Goal: Communication & Community: Answer question/provide support

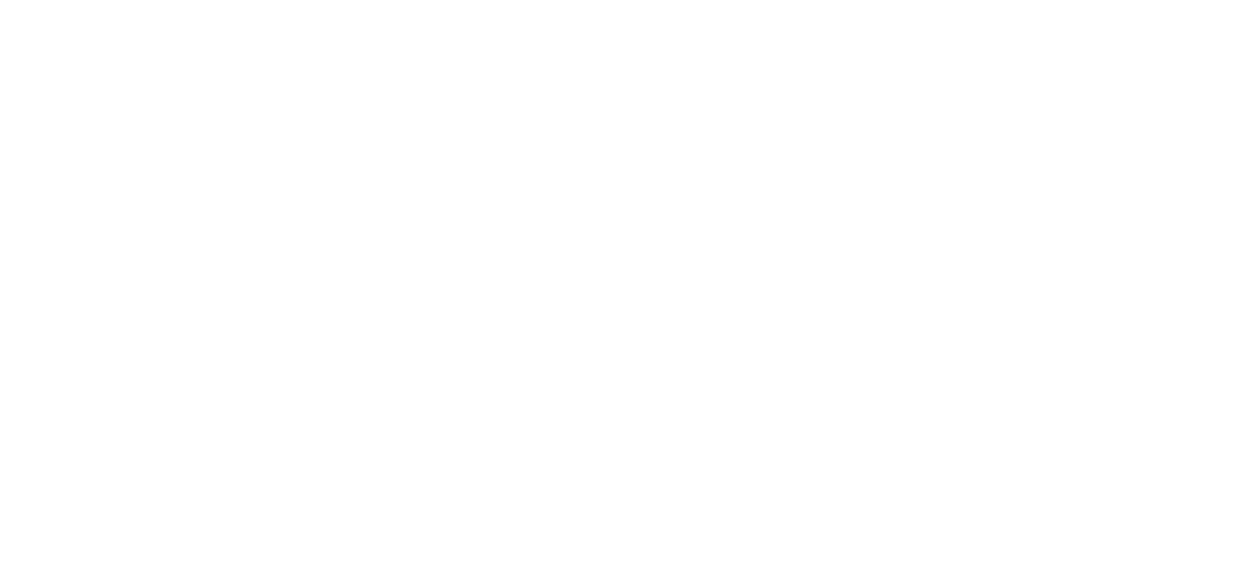
click at [1155, 0] on html at bounding box center [621, 0] width 1243 height 0
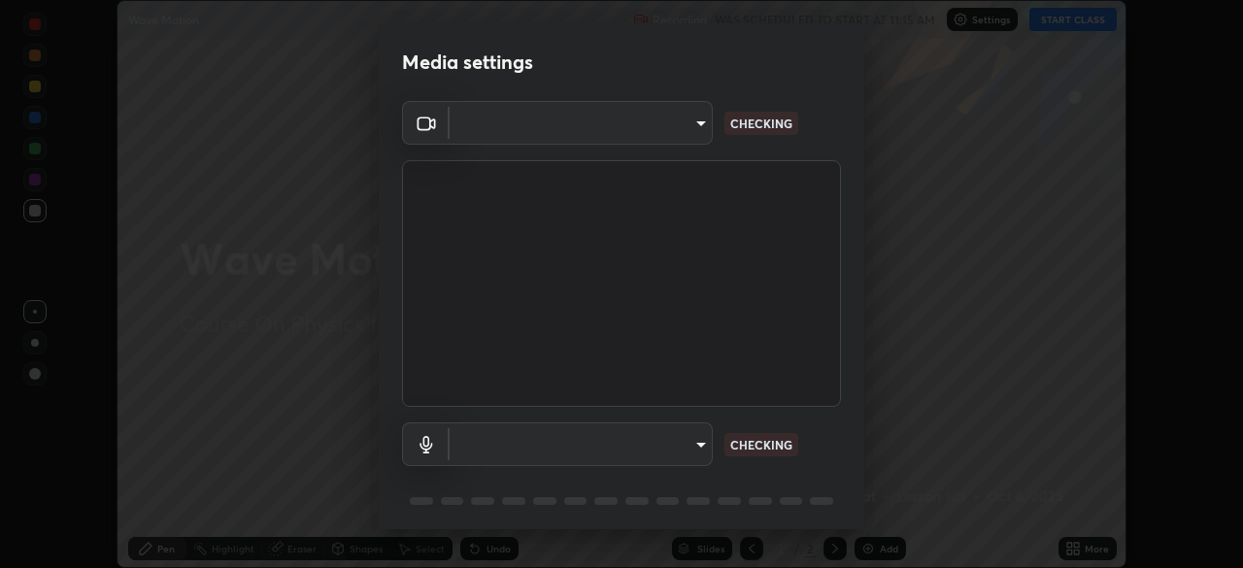
scroll to position [69, 0]
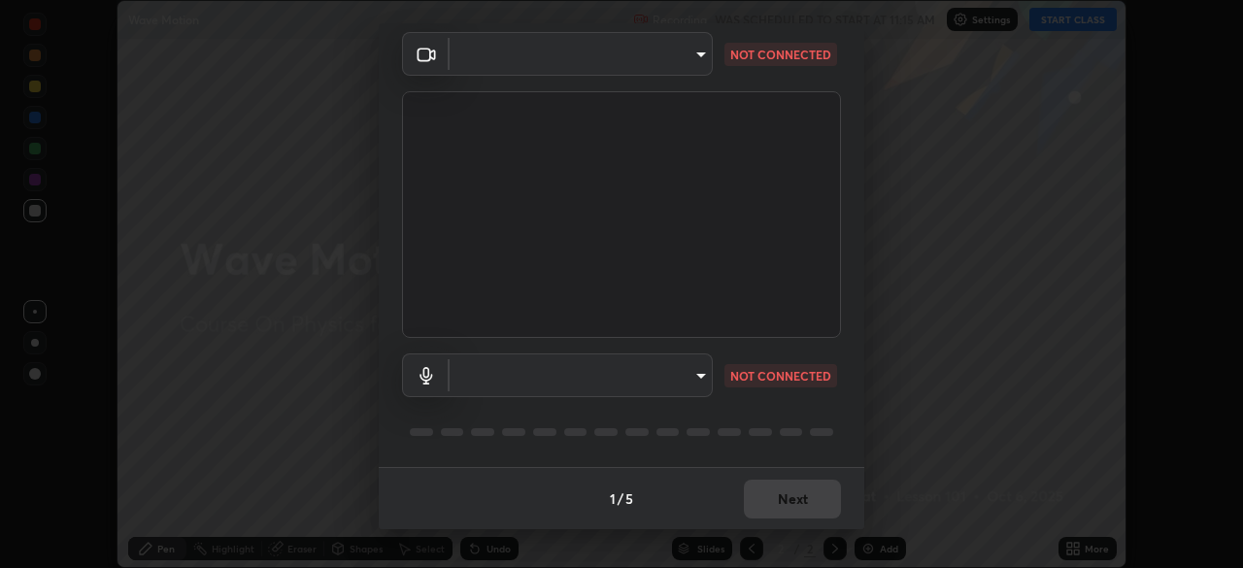
click at [676, 384] on body "Erase all Wave Motion Recording WAS SCHEDULED TO START AT 11:15 AM Settings STA…" at bounding box center [621, 284] width 1243 height 568
type input "2e9b027d6a4255688e554df818383ce9ed5f881db366686a8468352ce6a31e43"
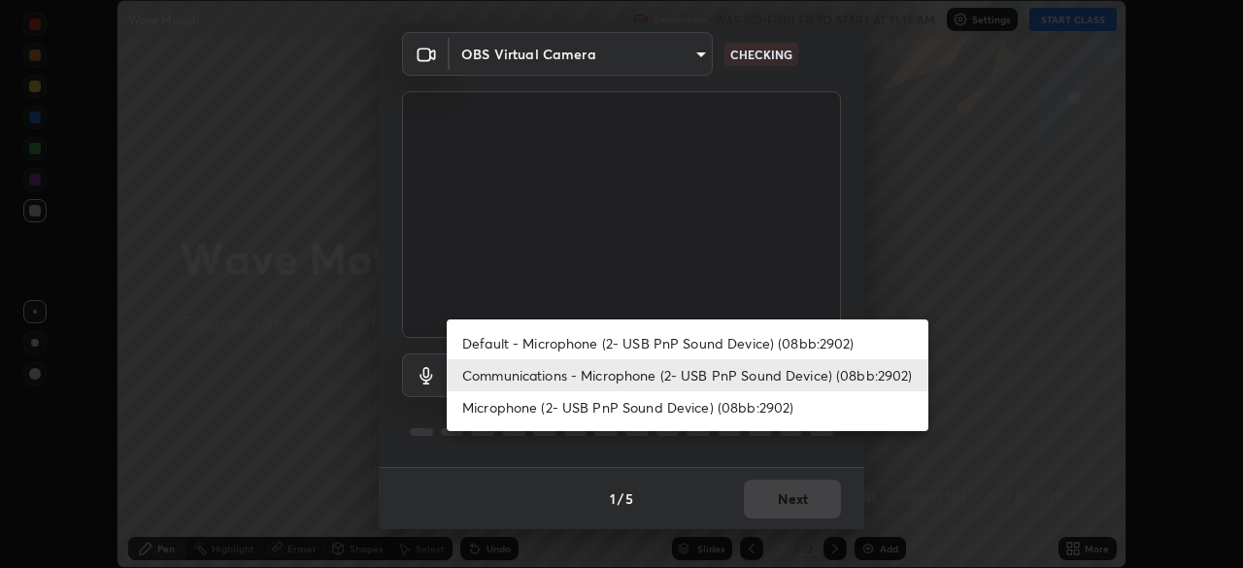
click at [668, 413] on li "Microphone (2- USB PnP Sound Device) (08bb:2902)" at bounding box center [688, 407] width 482 height 32
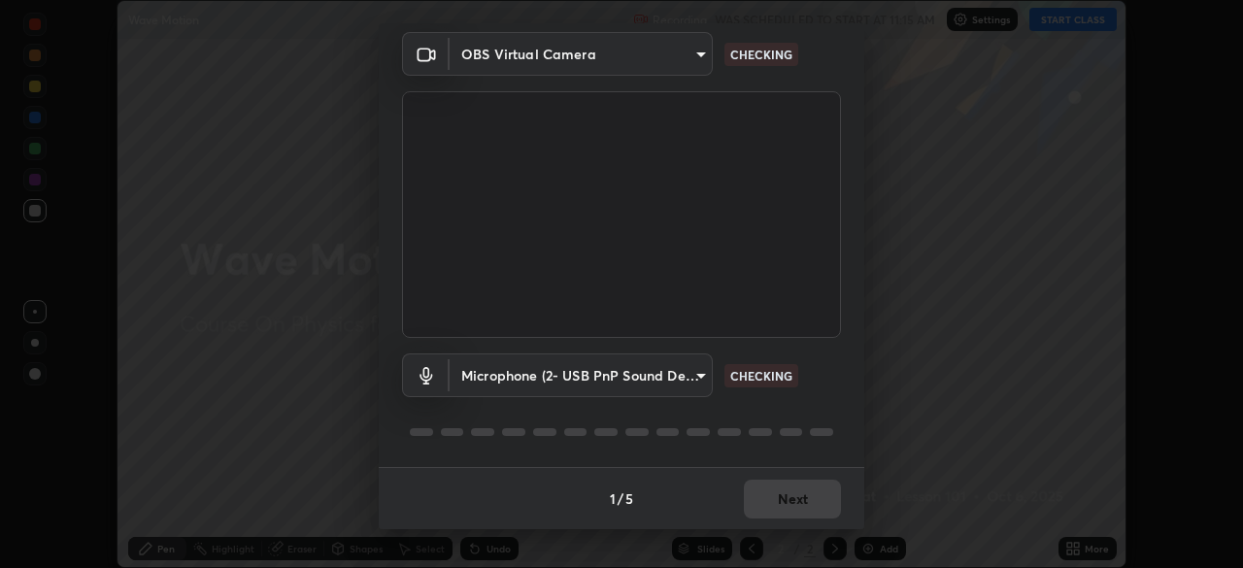
click at [667, 391] on body "Erase all Wave Motion Recording WAS SCHEDULED TO START AT 11:15 AM Settings STA…" at bounding box center [621, 284] width 1243 height 568
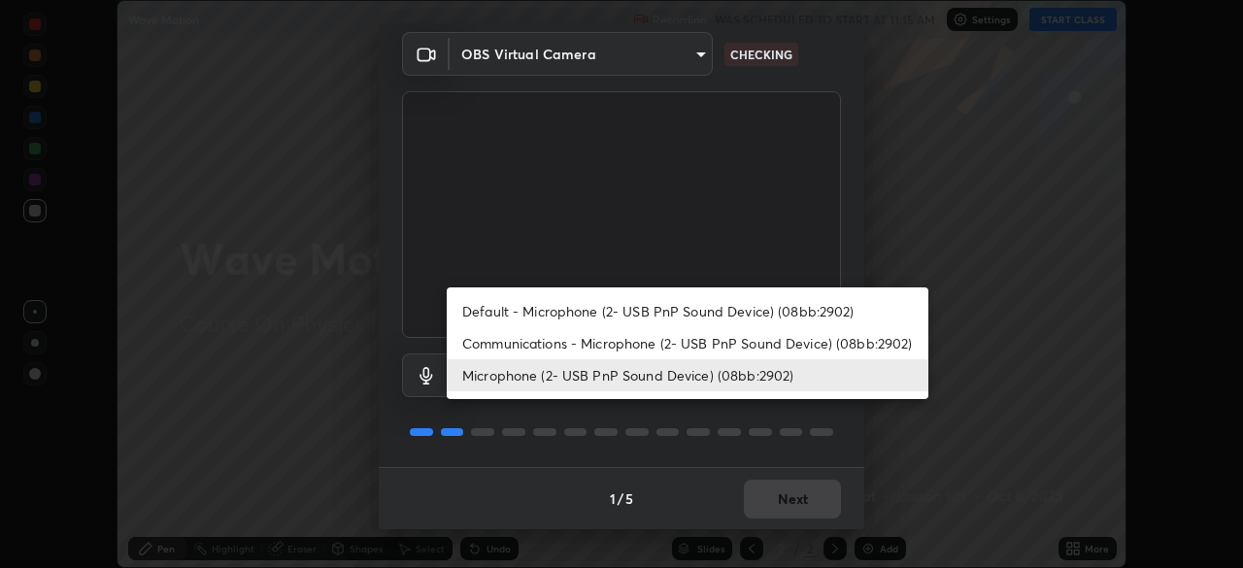
click at [691, 336] on li "Communications - Microphone (2- USB PnP Sound Device) (08bb:2902)" at bounding box center [688, 343] width 482 height 32
type input "communications"
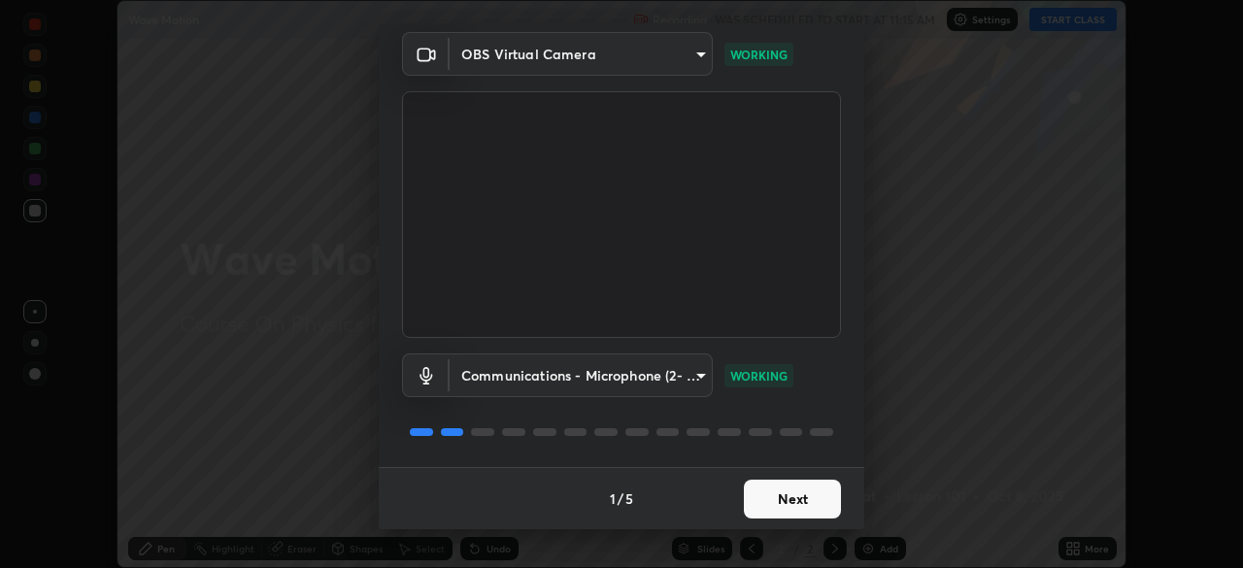
click at [804, 508] on button "Next" at bounding box center [792, 499] width 97 height 39
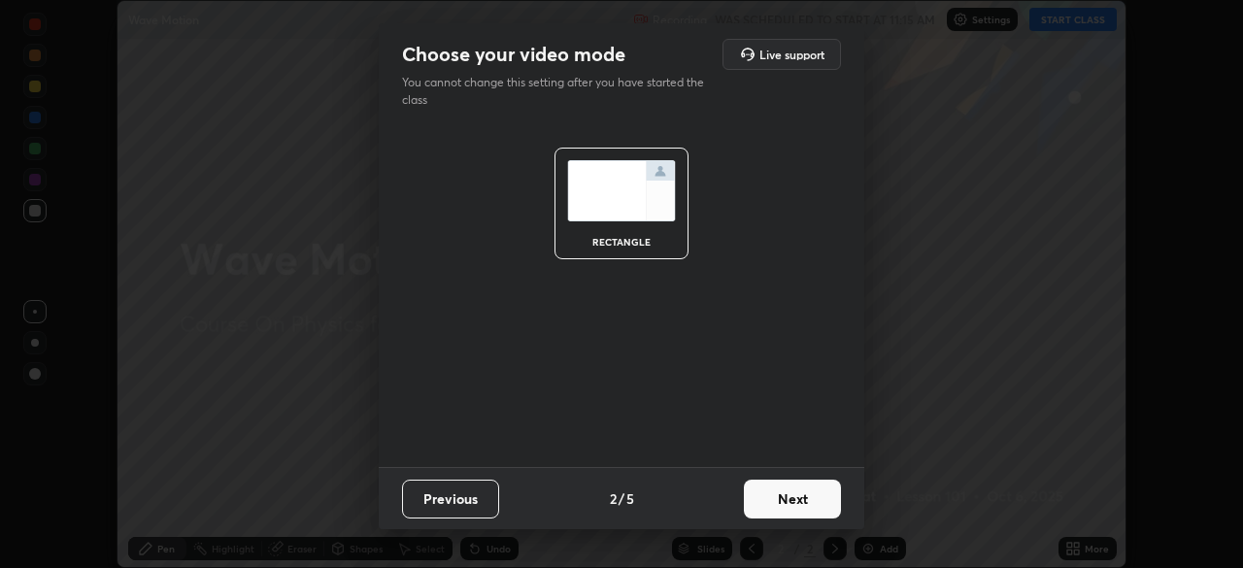
scroll to position [0, 0]
click at [807, 502] on button "Next" at bounding box center [792, 499] width 97 height 39
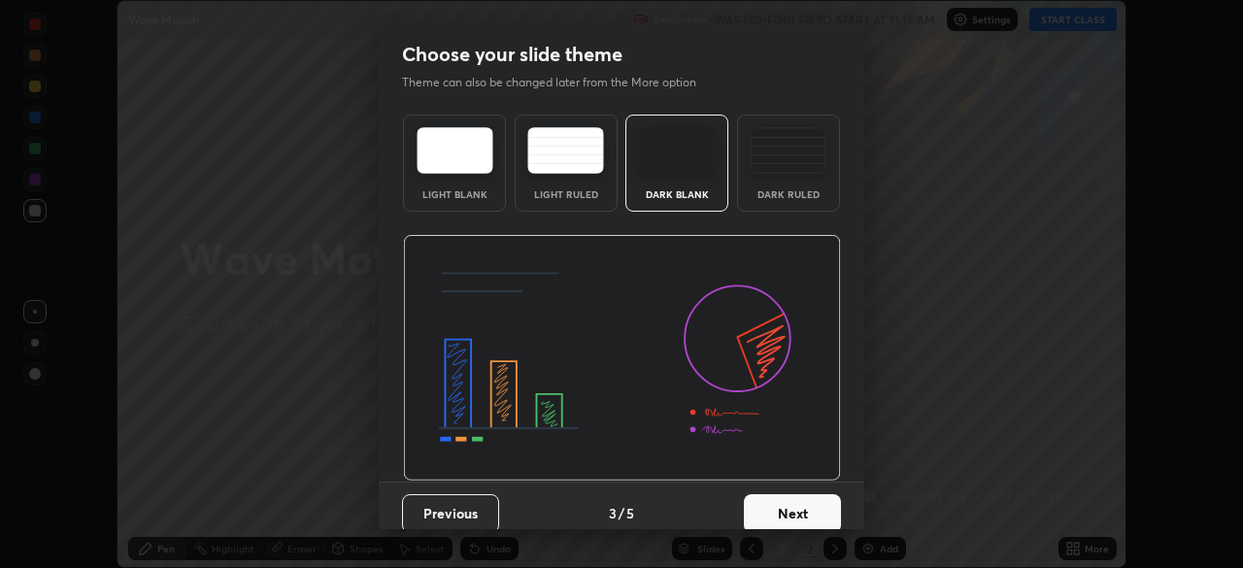
click at [807, 502] on button "Next" at bounding box center [792, 513] width 97 height 39
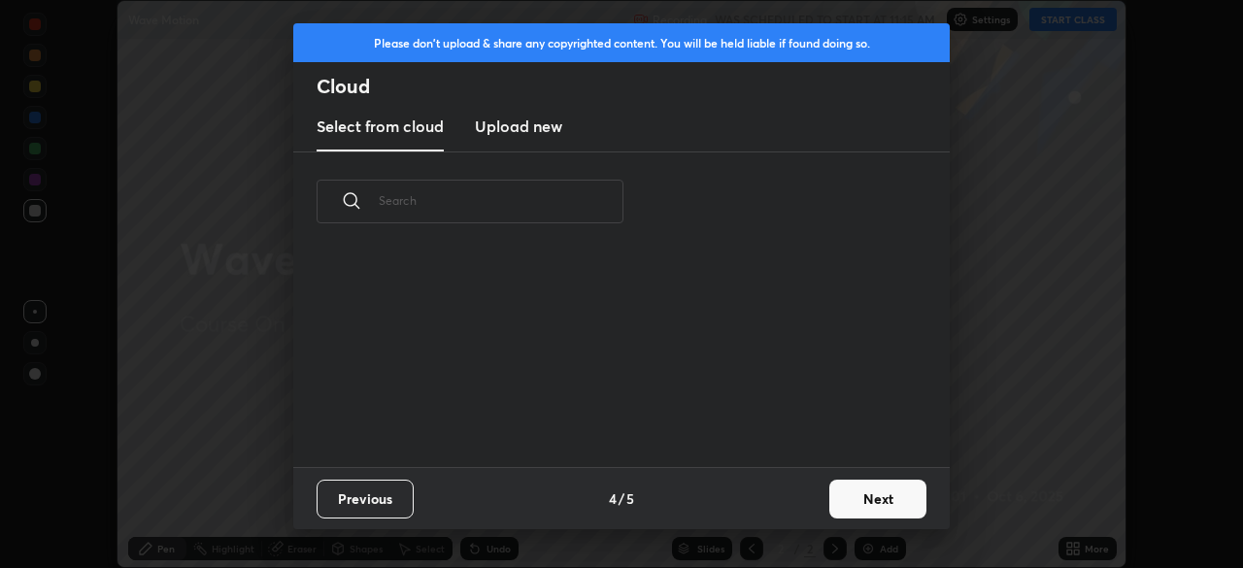
click at [836, 501] on button "Next" at bounding box center [877, 499] width 97 height 39
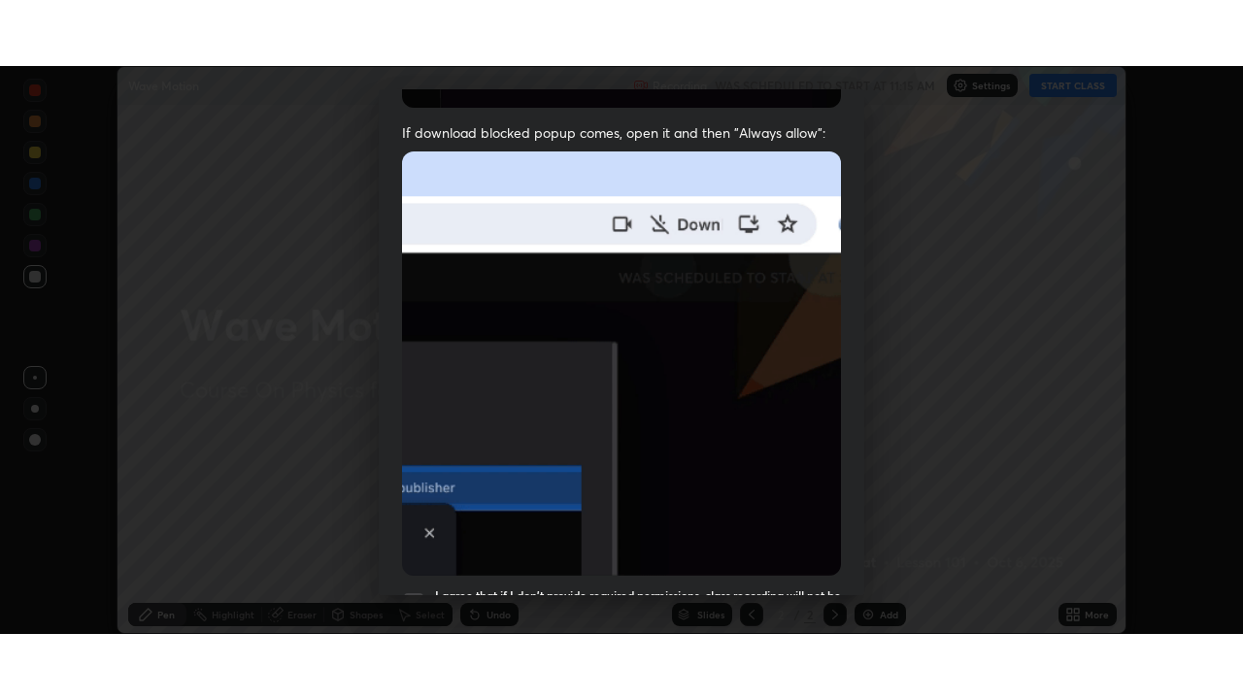
scroll to position [465, 0]
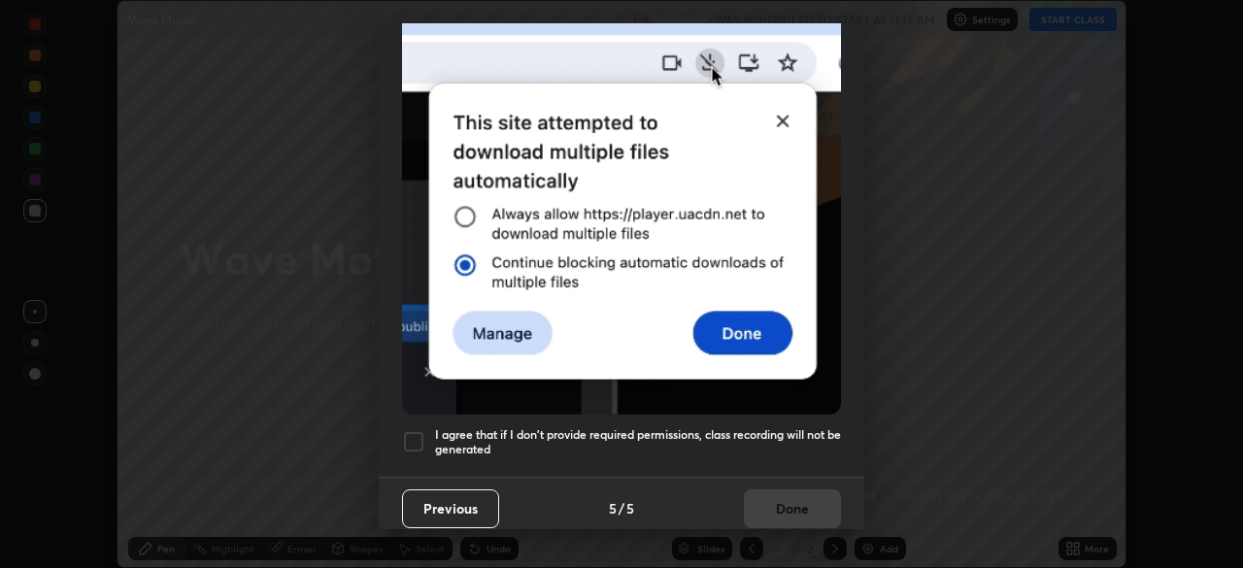
click at [659, 428] on h5 "I agree that if I don't provide required permissions, class recording will not …" at bounding box center [638, 442] width 406 height 30
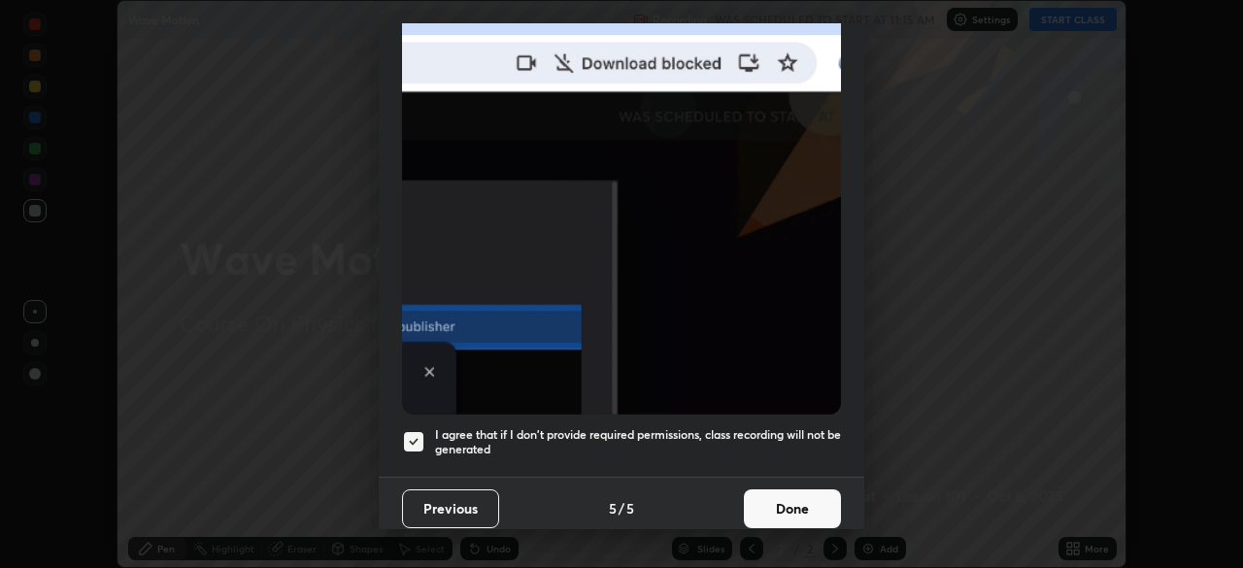
click at [795, 503] on button "Done" at bounding box center [792, 508] width 97 height 39
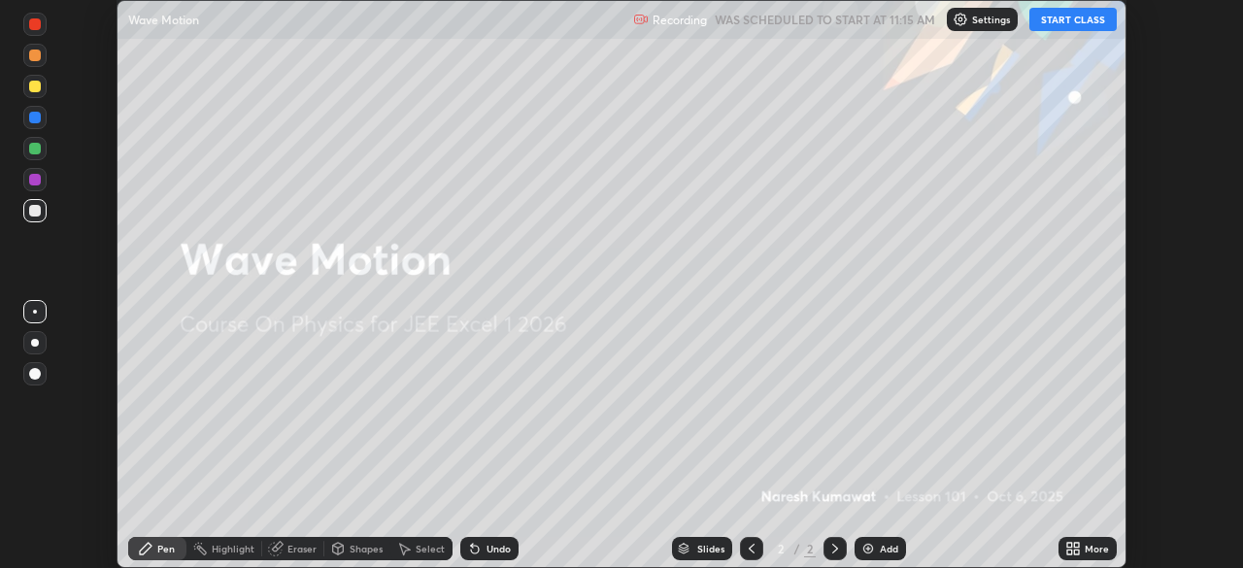
click at [882, 553] on div "Add" at bounding box center [889, 549] width 18 height 10
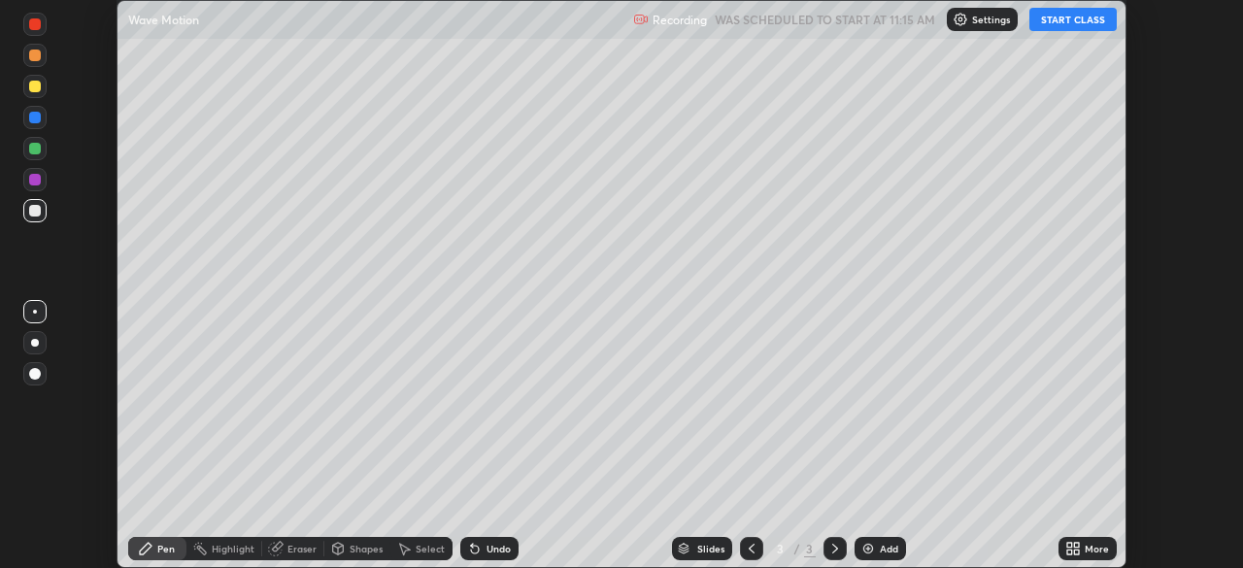
click at [1060, 19] on button "START CLASS" at bounding box center [1072, 19] width 87 height 23
click at [1086, 550] on div "More" at bounding box center [1096, 549] width 24 height 10
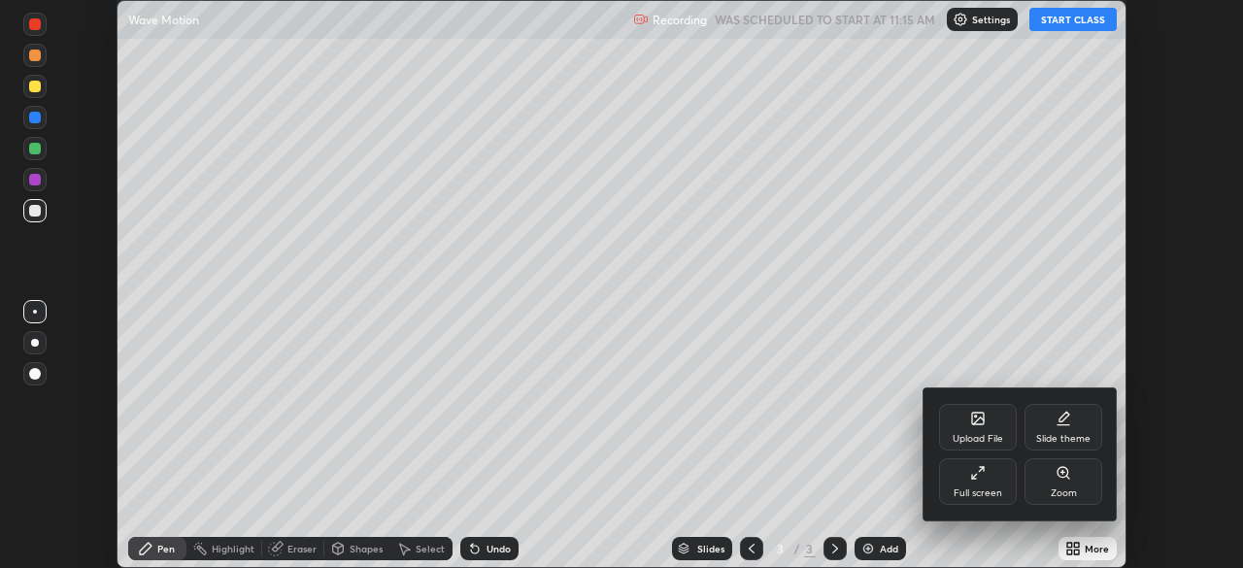
click at [980, 488] on div "Full screen" at bounding box center [977, 493] width 49 height 10
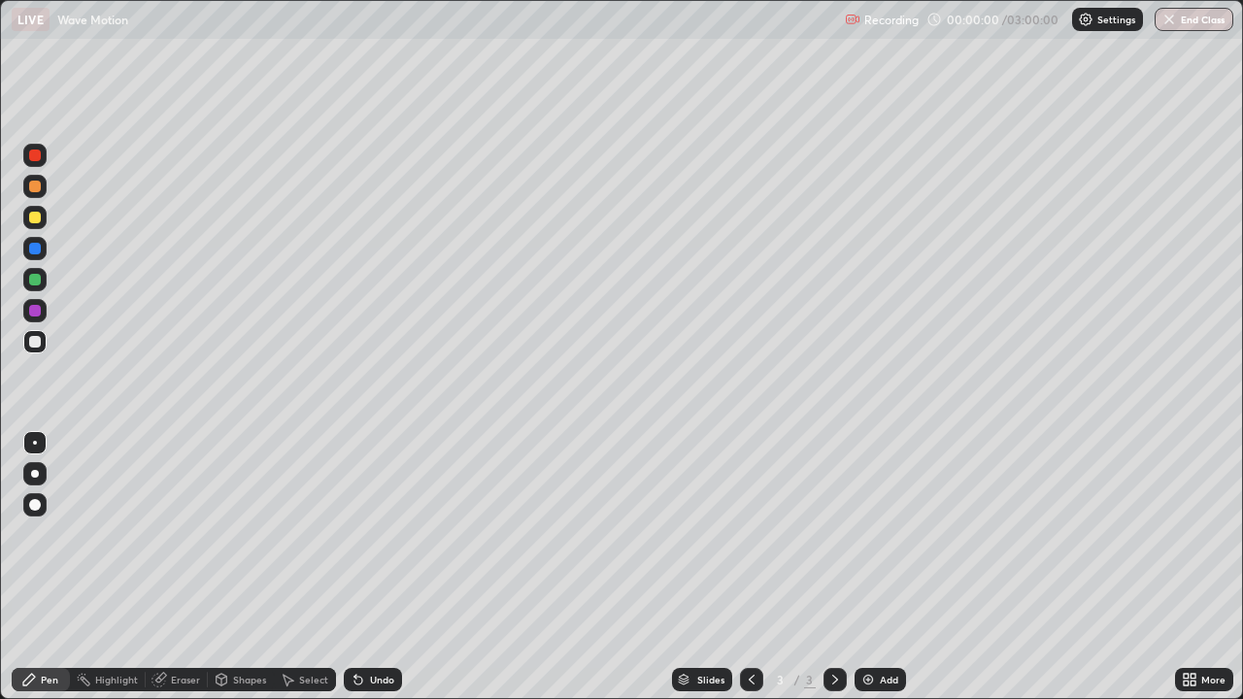
scroll to position [699, 1243]
click at [173, 567] on div "Eraser" at bounding box center [185, 680] width 29 height 10
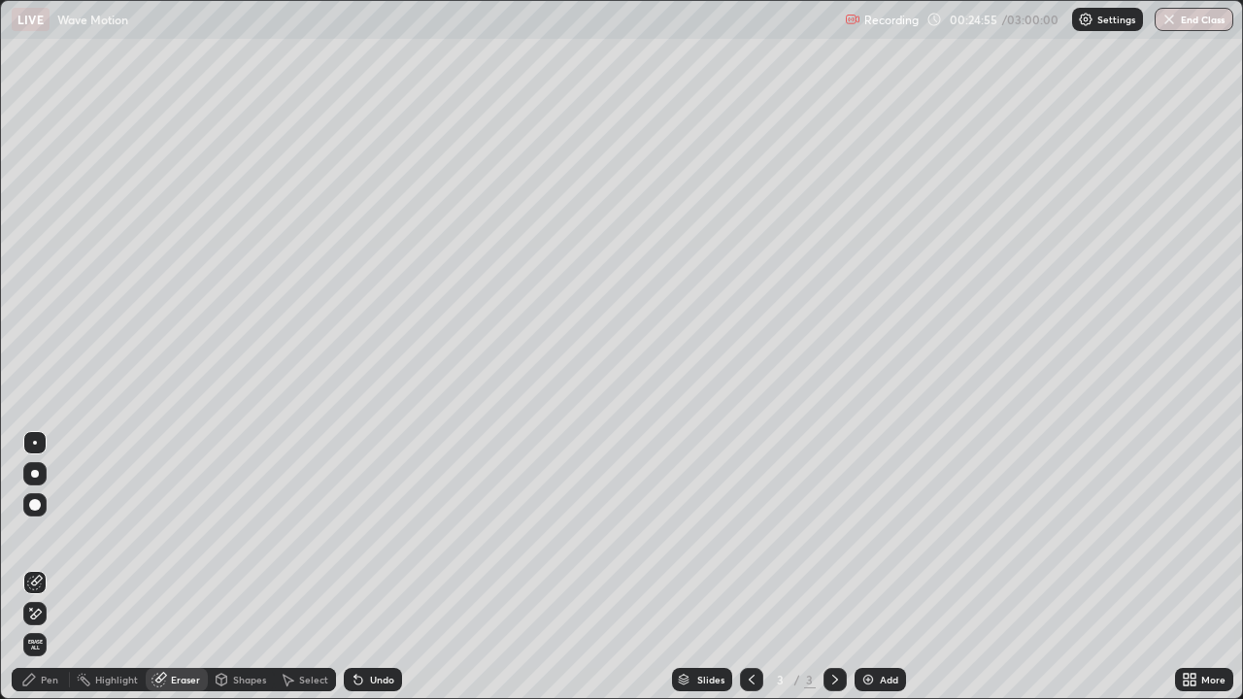
click at [40, 567] on icon at bounding box center [35, 614] width 16 height 17
click at [37, 567] on icon at bounding box center [35, 614] width 16 height 17
click at [50, 567] on div "Pen" at bounding box center [49, 680] width 17 height 10
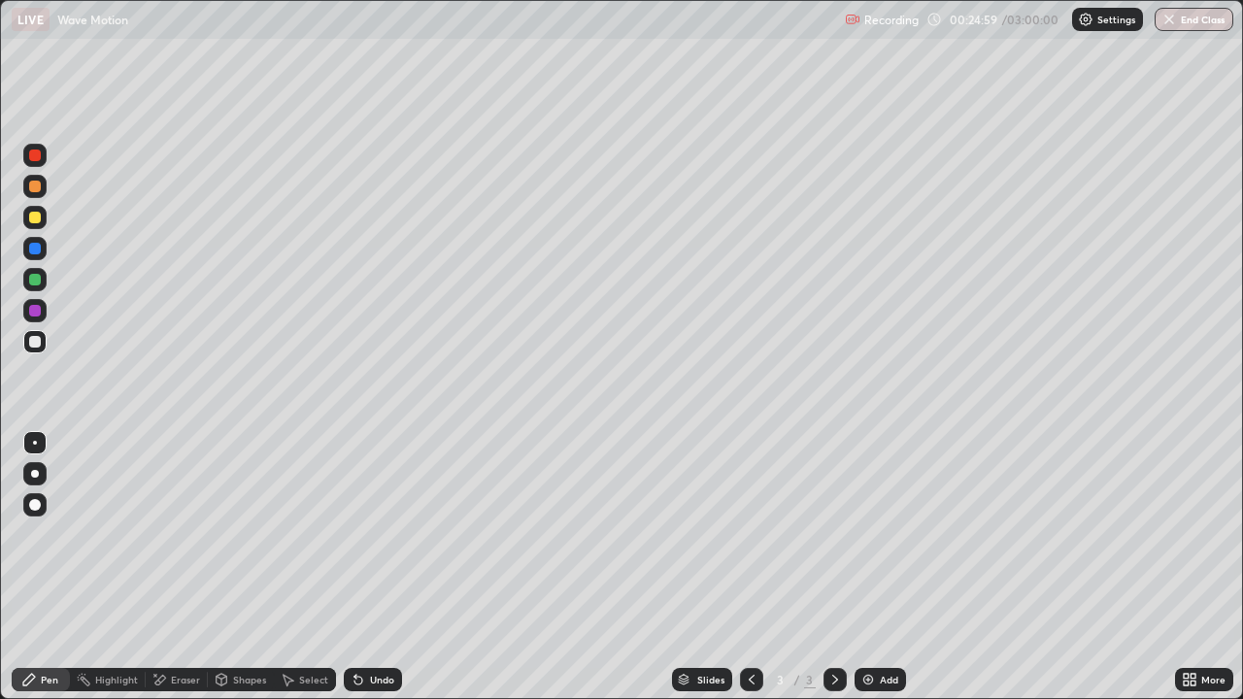
click at [50, 567] on div "Pen" at bounding box center [49, 680] width 17 height 10
click at [374, 567] on div "Undo" at bounding box center [382, 680] width 24 height 10
click at [183, 567] on div "Eraser" at bounding box center [185, 680] width 29 height 10
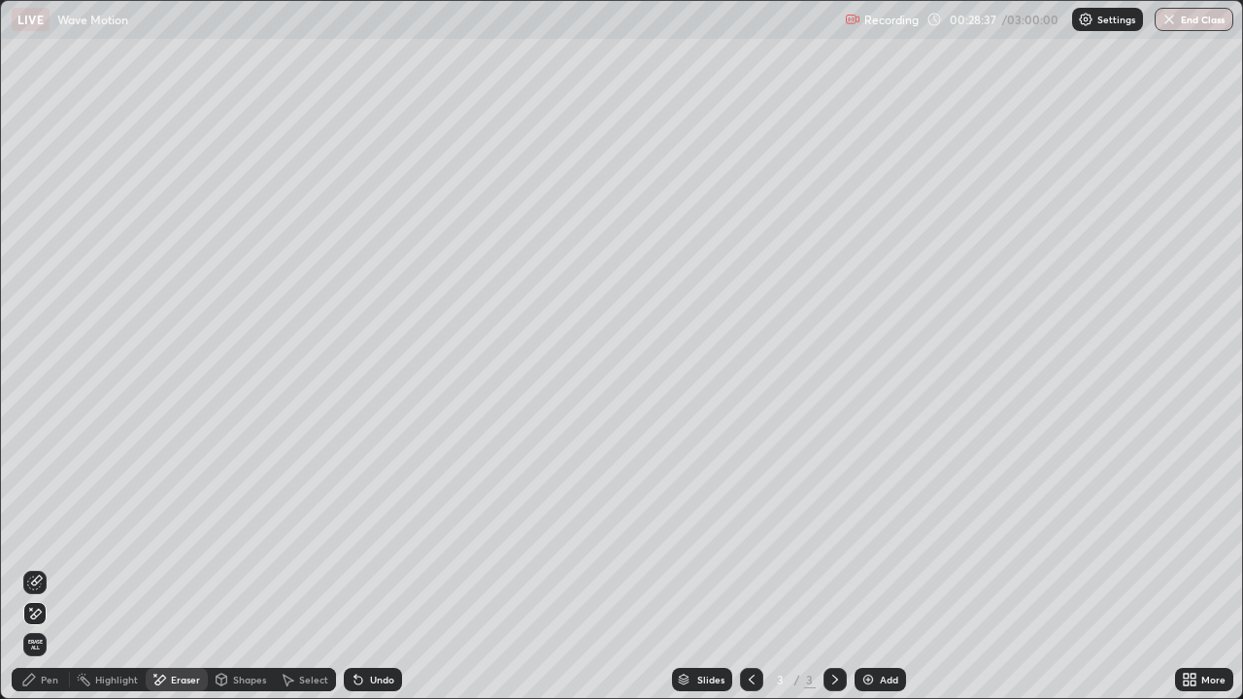
click at [48, 567] on div "Pen" at bounding box center [49, 680] width 17 height 10
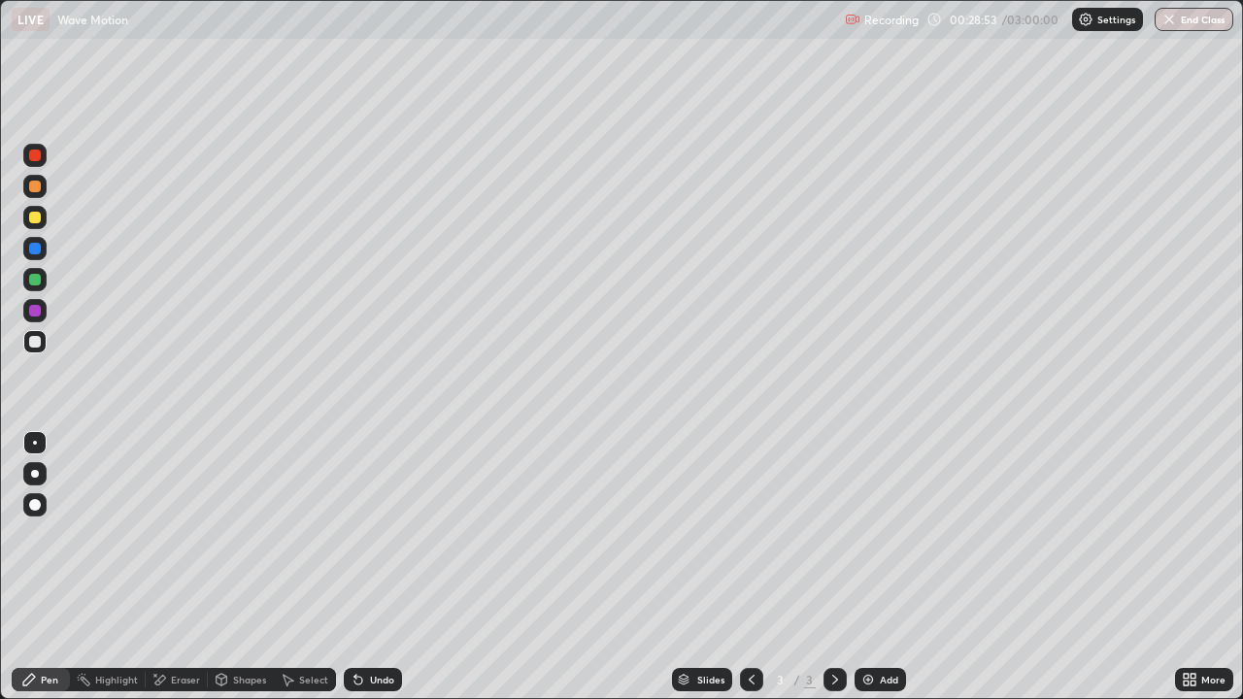
click at [183, 567] on div "Eraser" at bounding box center [185, 680] width 29 height 10
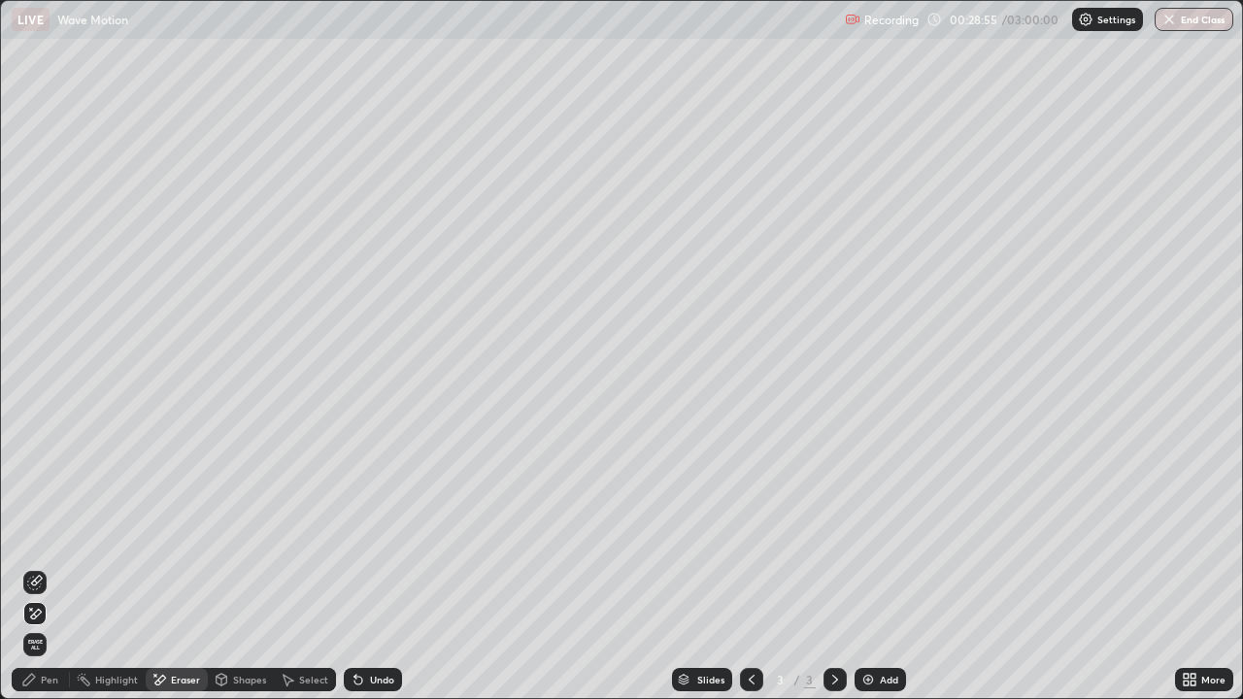
click at [49, 567] on div "Pen" at bounding box center [49, 680] width 17 height 10
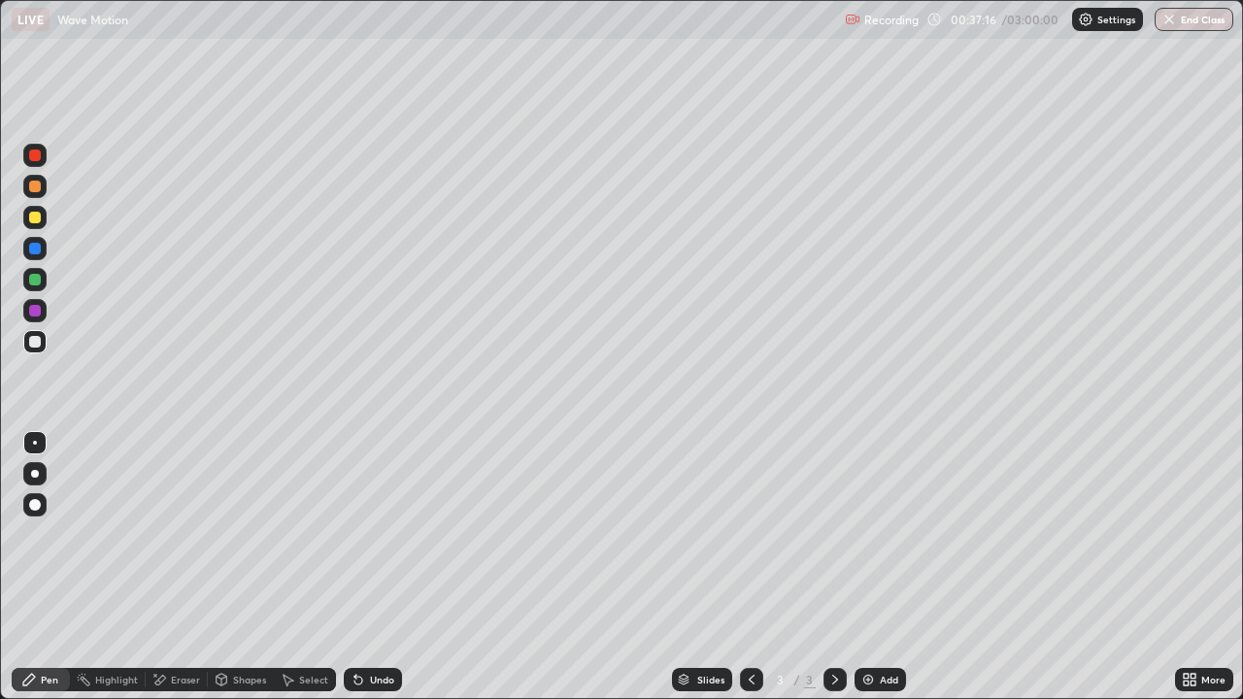
click at [880, 567] on div "Add" at bounding box center [879, 679] width 51 height 23
click at [374, 567] on div "Undo" at bounding box center [382, 680] width 24 height 10
click at [370, 567] on div "Undo" at bounding box center [373, 679] width 58 height 23
click at [367, 567] on div "Undo" at bounding box center [373, 679] width 58 height 23
click at [182, 567] on div "Eraser" at bounding box center [185, 680] width 29 height 10
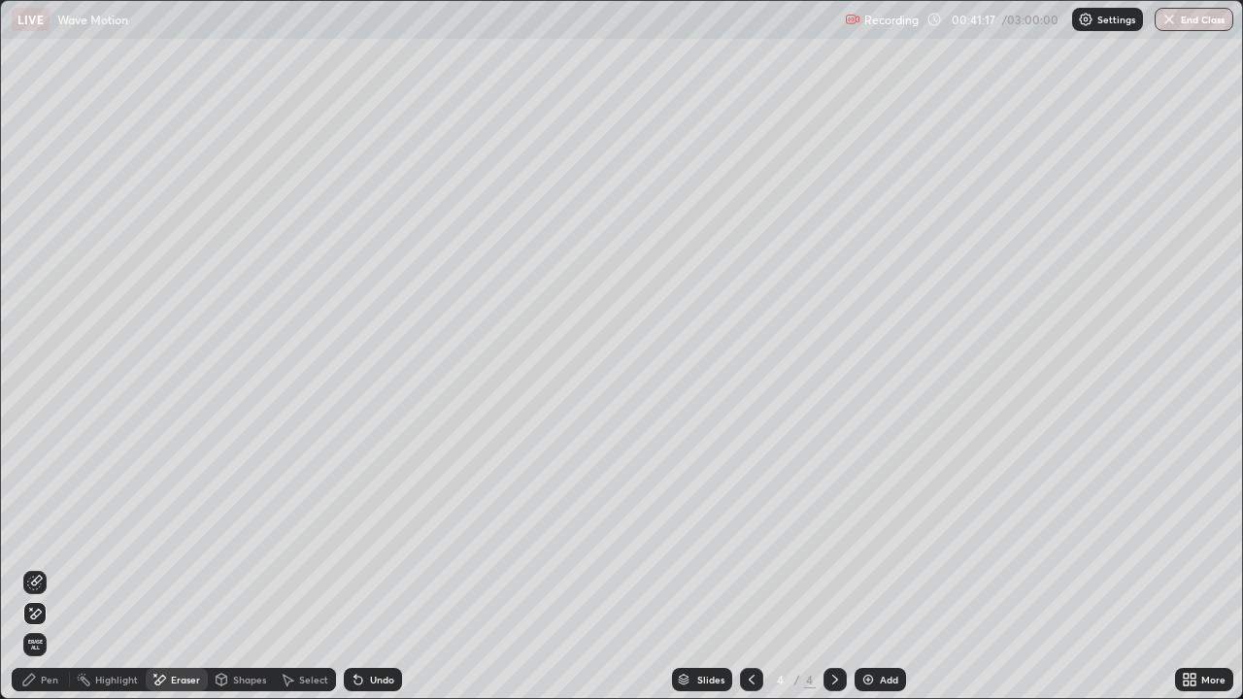
click at [43, 567] on div "Pen" at bounding box center [49, 680] width 17 height 10
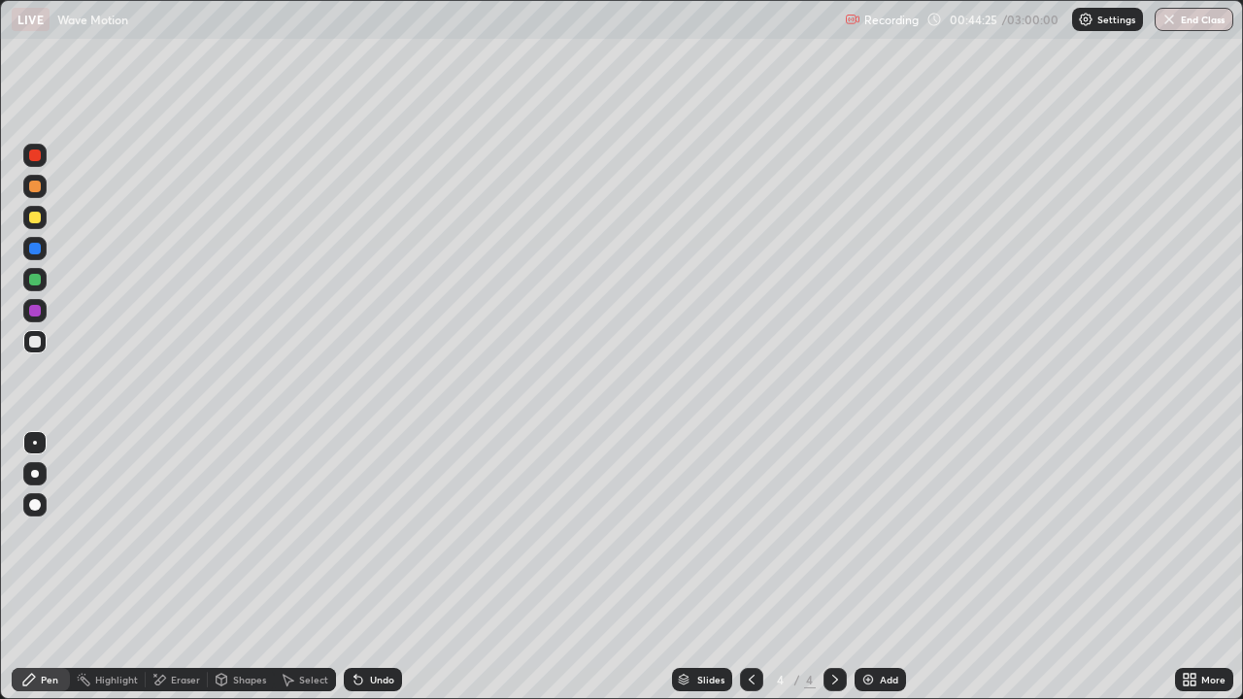
click at [374, 567] on div "Undo" at bounding box center [382, 680] width 24 height 10
click at [377, 567] on div "Undo" at bounding box center [382, 680] width 24 height 10
click at [373, 567] on div "Undo" at bounding box center [373, 679] width 58 height 23
click at [374, 567] on div "Undo" at bounding box center [382, 680] width 24 height 10
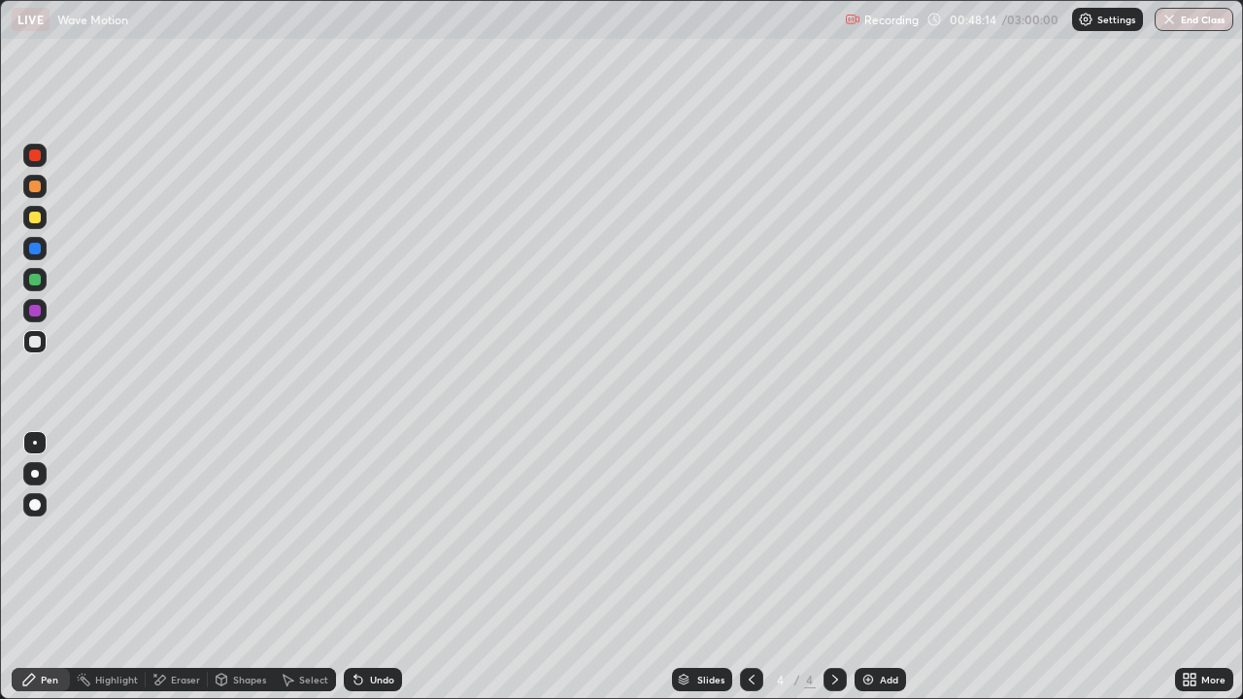
click at [391, 567] on div "Undo" at bounding box center [382, 680] width 24 height 10
click at [389, 567] on div "Undo" at bounding box center [382, 680] width 24 height 10
click at [395, 567] on div "Undo" at bounding box center [373, 679] width 58 height 23
click at [891, 567] on div "Add" at bounding box center [889, 680] width 18 height 10
click at [362, 567] on icon at bounding box center [358, 680] width 16 height 16
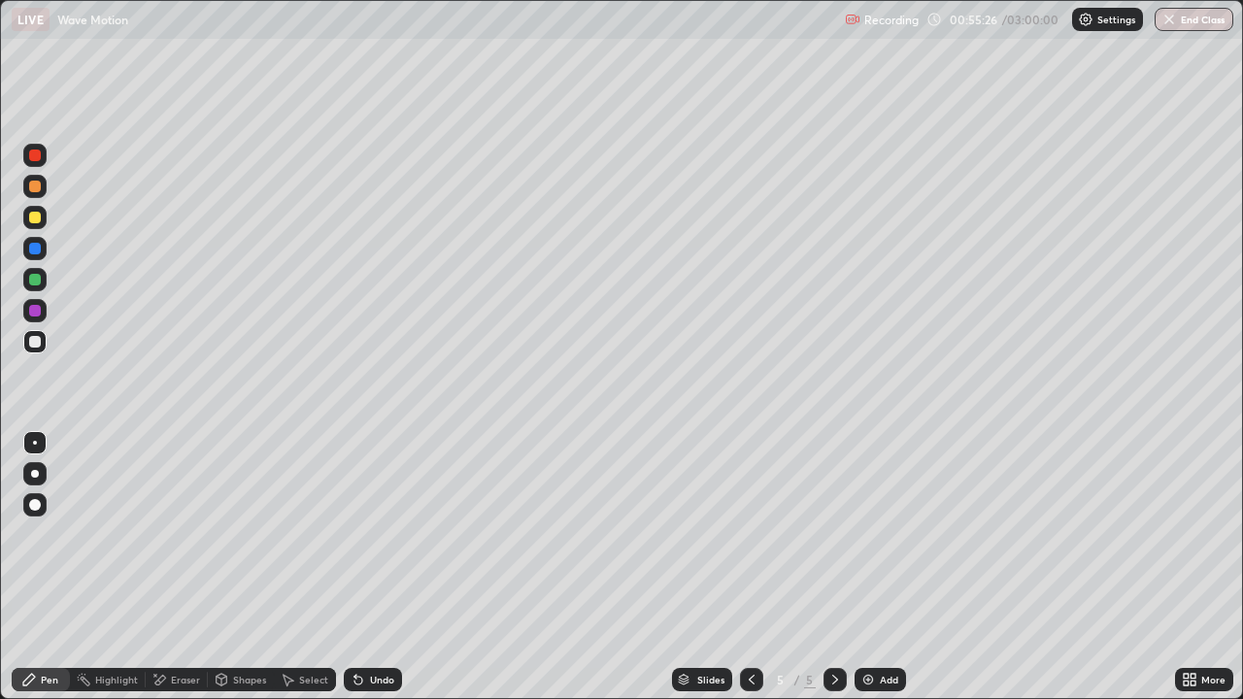
click at [358, 567] on icon at bounding box center [358, 681] width 8 height 8
click at [374, 567] on div "Undo" at bounding box center [373, 679] width 58 height 23
click at [370, 567] on div "Undo" at bounding box center [373, 679] width 58 height 23
click at [364, 567] on div "Undo" at bounding box center [373, 679] width 58 height 23
click at [360, 567] on div "Undo" at bounding box center [373, 679] width 58 height 23
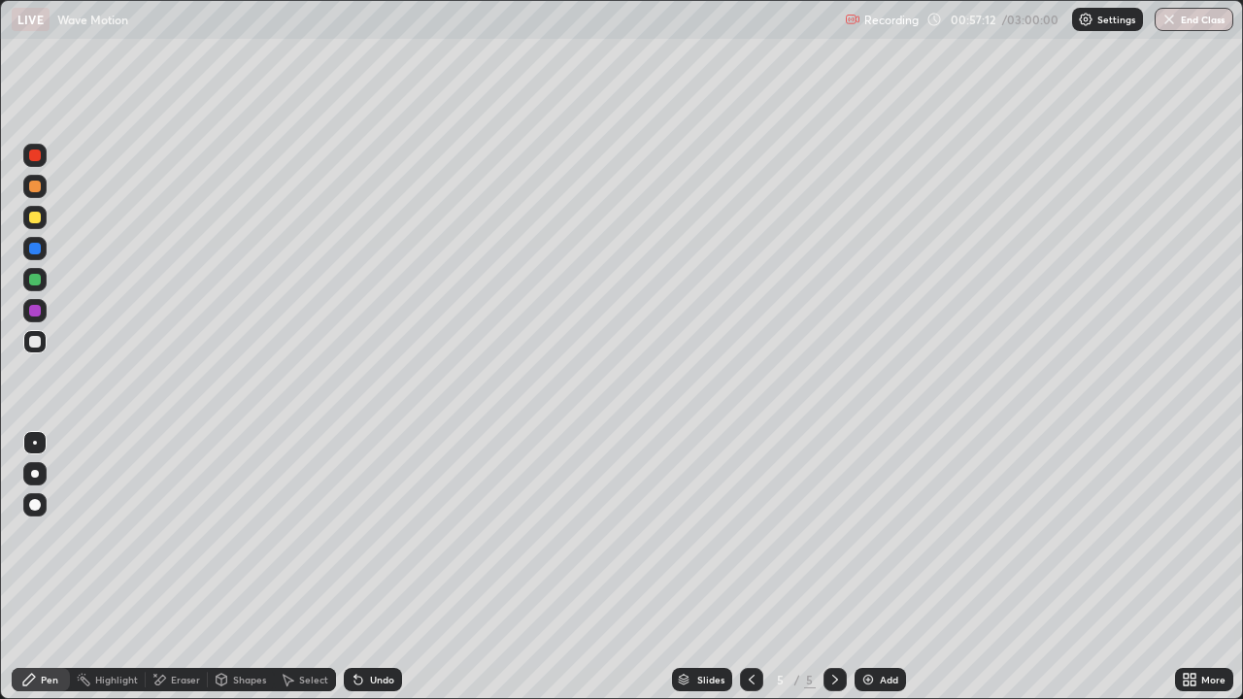
click at [354, 567] on icon at bounding box center [355, 676] width 2 height 2
click at [354, 567] on icon at bounding box center [358, 681] width 8 height 8
click at [354, 567] on icon at bounding box center [355, 676] width 2 height 2
click at [179, 567] on div "Eraser" at bounding box center [185, 680] width 29 height 10
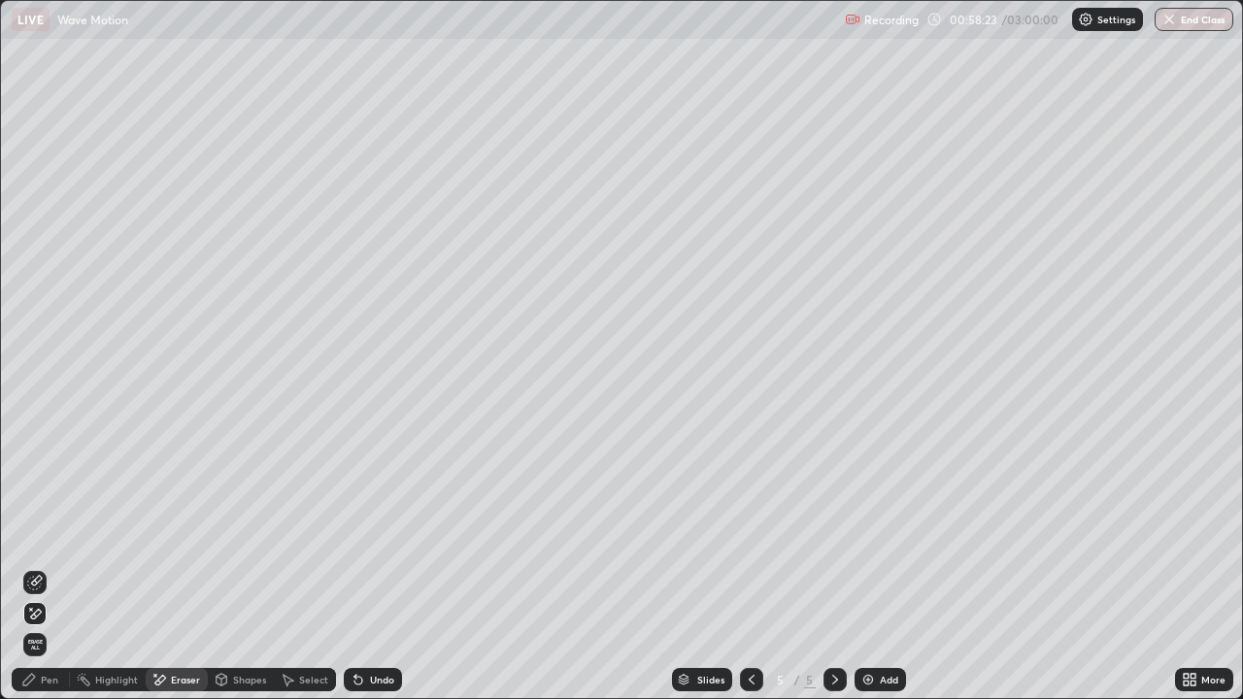
click at [54, 567] on div "Pen" at bounding box center [49, 680] width 17 height 10
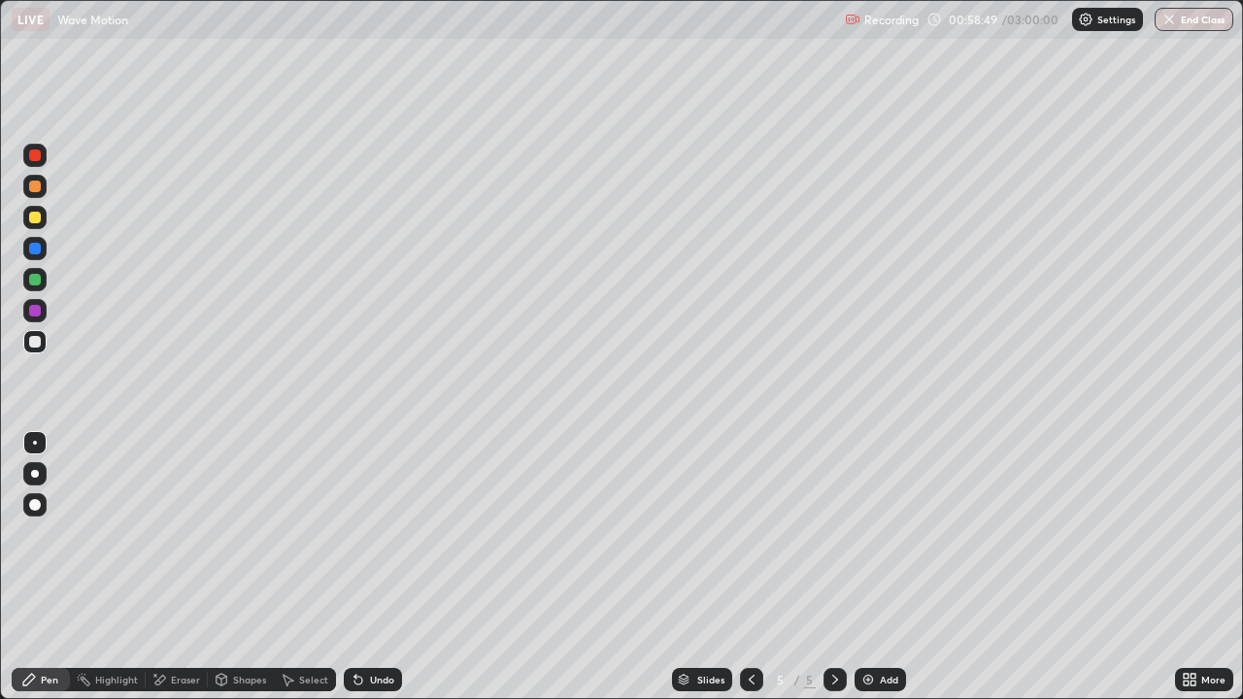
click at [370, 567] on div "Undo" at bounding box center [382, 680] width 24 height 10
click at [373, 567] on div "Undo" at bounding box center [382, 680] width 24 height 10
click at [376, 567] on div "Undo" at bounding box center [382, 680] width 24 height 10
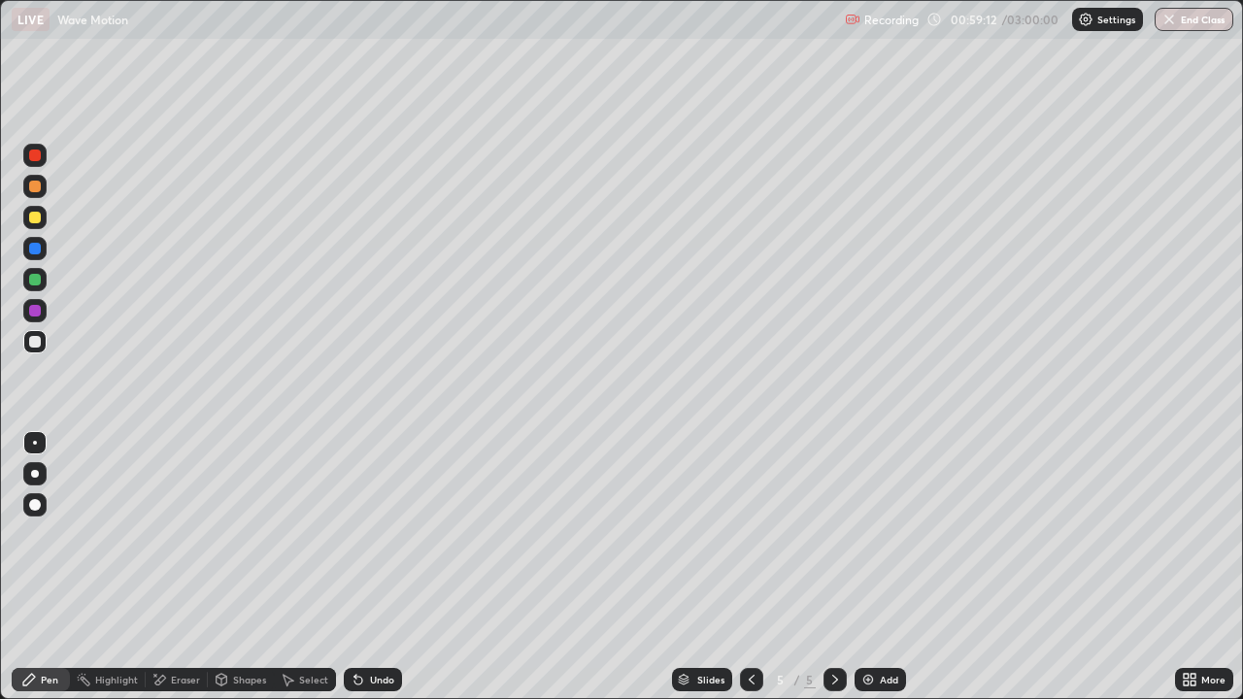
click at [184, 567] on div "Eraser" at bounding box center [185, 680] width 29 height 10
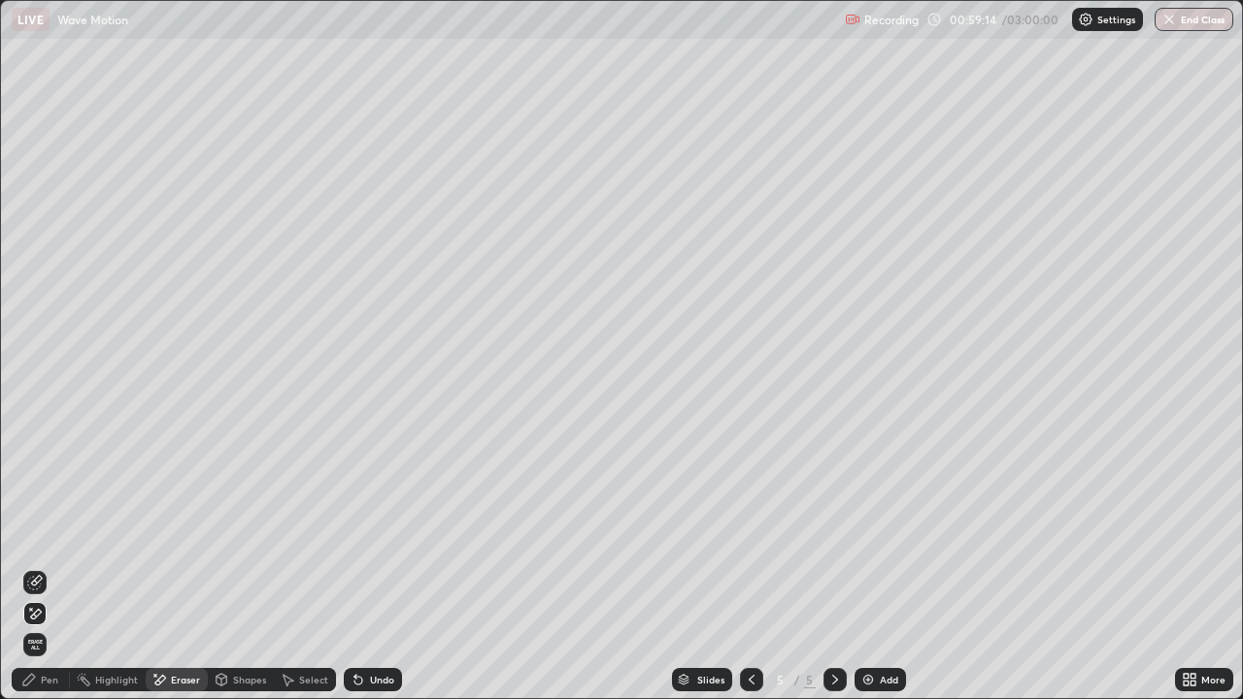
click at [52, 567] on div "Pen" at bounding box center [49, 680] width 17 height 10
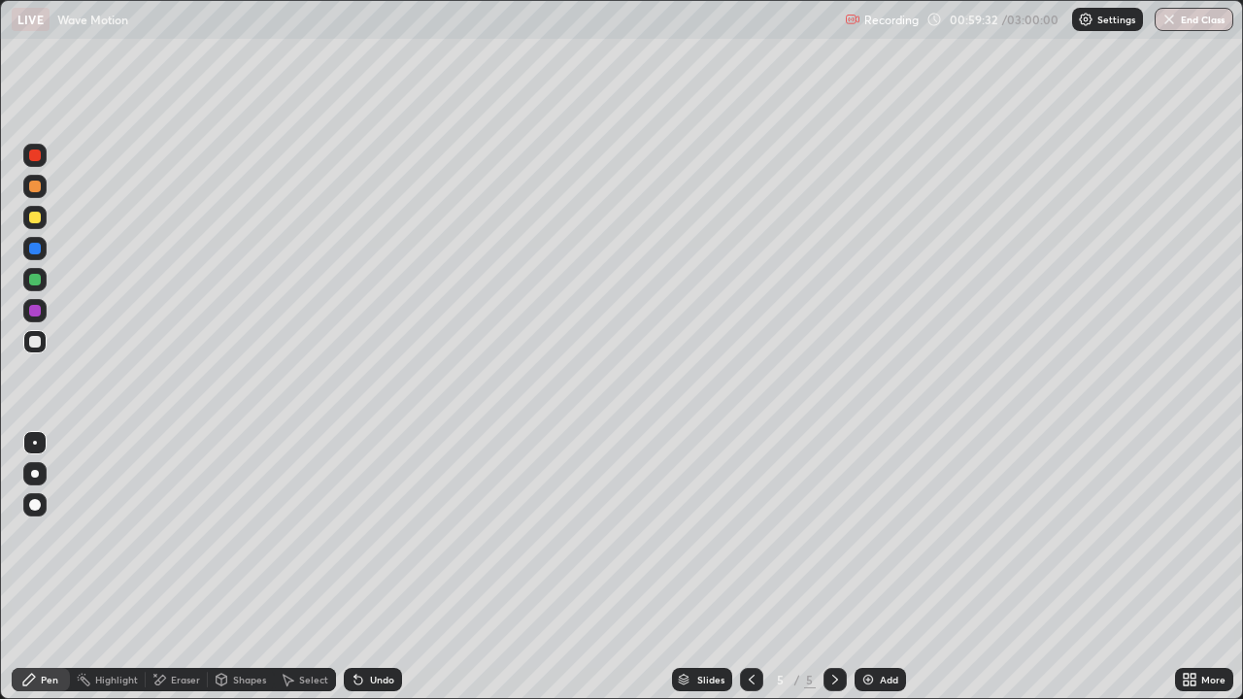
click at [370, 567] on div "Undo" at bounding box center [382, 680] width 24 height 10
click at [354, 567] on icon at bounding box center [355, 676] width 2 height 2
click at [183, 567] on div "Eraser" at bounding box center [185, 680] width 29 height 10
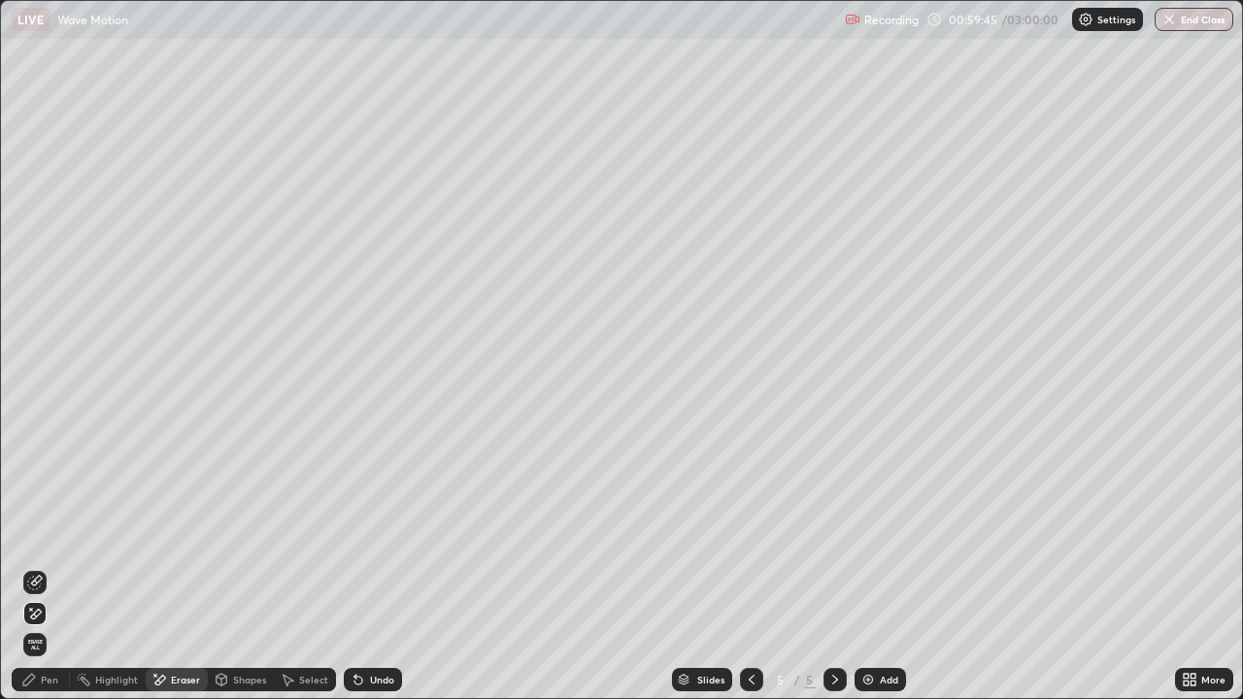
click at [375, 567] on div "Undo" at bounding box center [373, 679] width 58 height 23
click at [378, 567] on div "Undo" at bounding box center [373, 679] width 58 height 23
click at [54, 567] on div "Pen" at bounding box center [49, 680] width 17 height 10
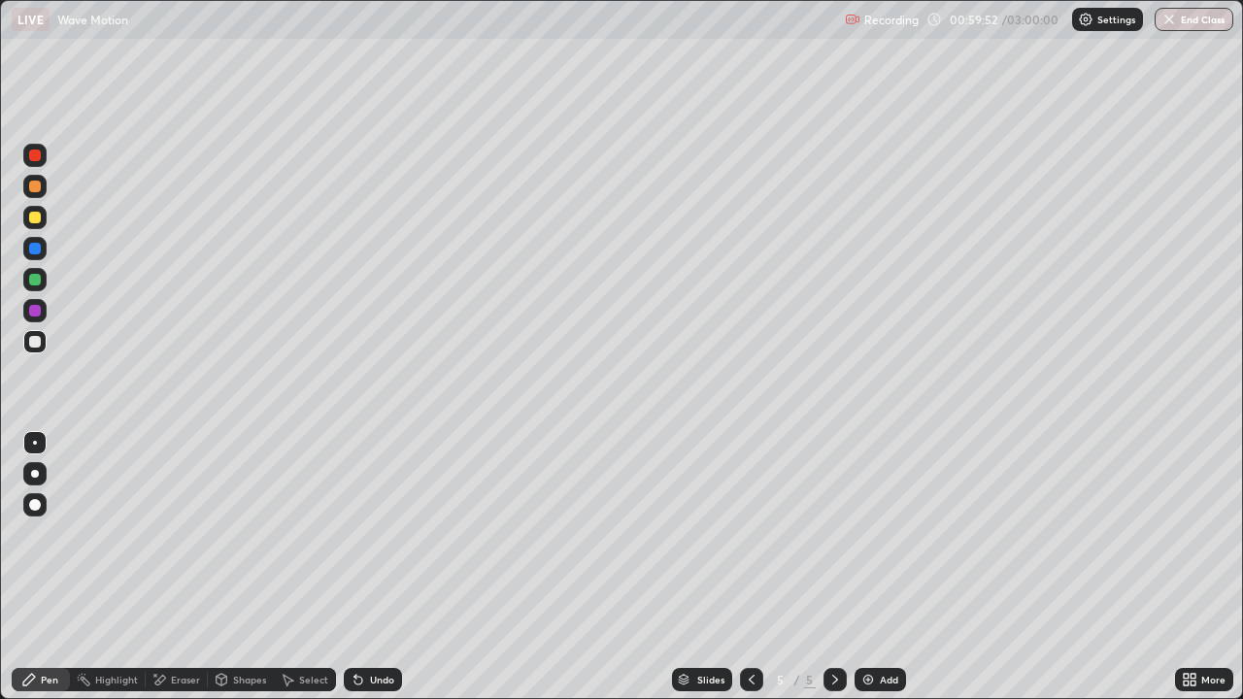
click at [364, 567] on div "Undo" at bounding box center [373, 679] width 58 height 23
click at [371, 567] on div "Undo" at bounding box center [373, 679] width 58 height 23
click at [372, 567] on div "Undo" at bounding box center [373, 679] width 58 height 23
click at [376, 567] on div "Undo" at bounding box center [373, 679] width 58 height 23
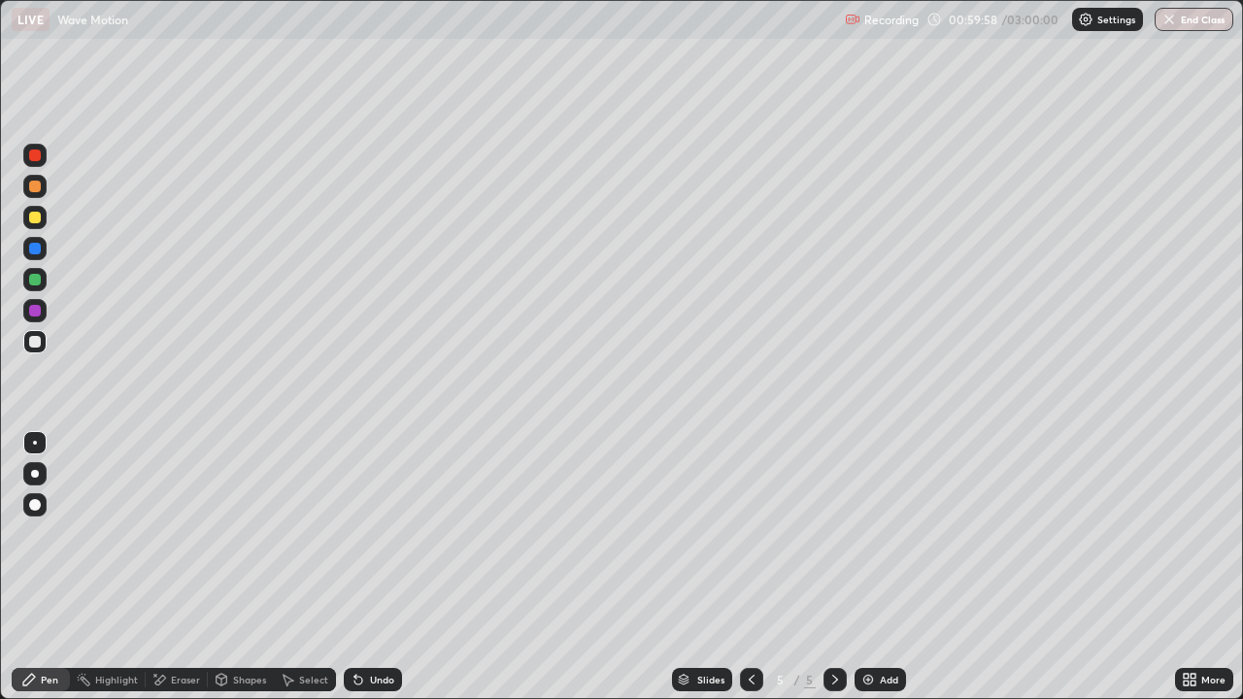
click at [376, 567] on div "Undo" at bounding box center [373, 679] width 58 height 23
click at [377, 567] on div "Undo" at bounding box center [373, 679] width 58 height 23
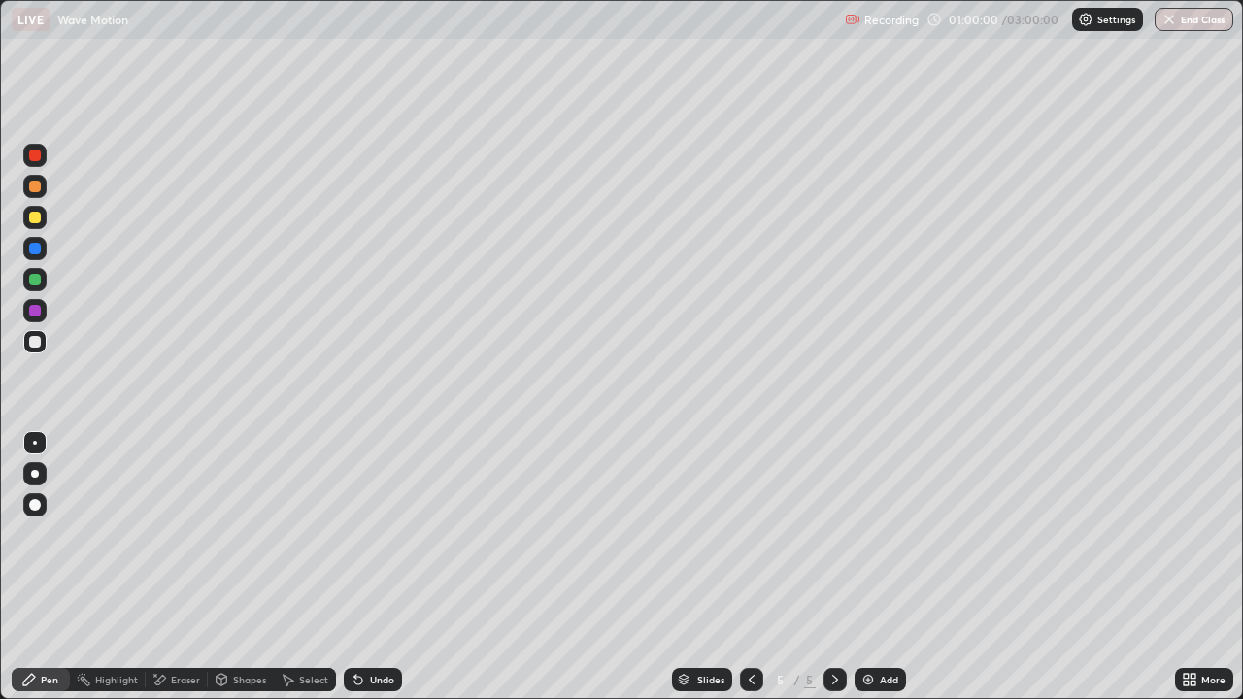
click at [380, 567] on div "Undo" at bounding box center [373, 679] width 58 height 23
click at [369, 567] on div "Undo" at bounding box center [373, 679] width 58 height 23
click at [174, 567] on div "Eraser" at bounding box center [185, 680] width 29 height 10
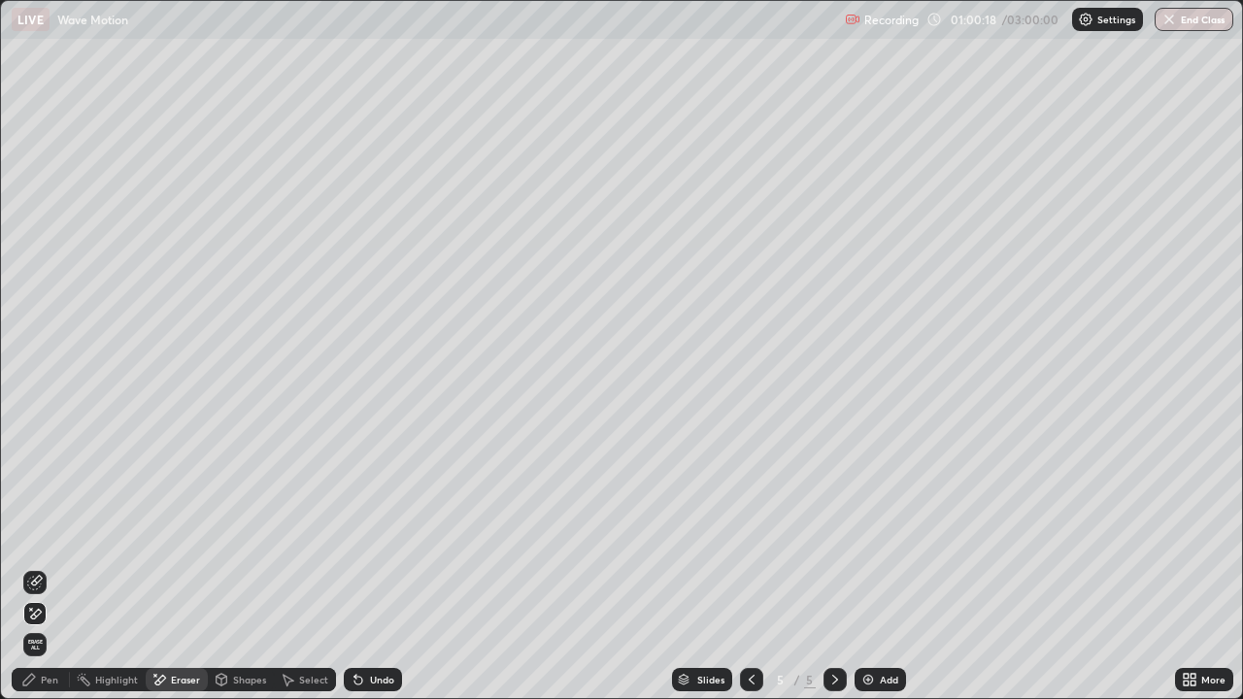
click at [41, 567] on div "Pen" at bounding box center [49, 680] width 17 height 10
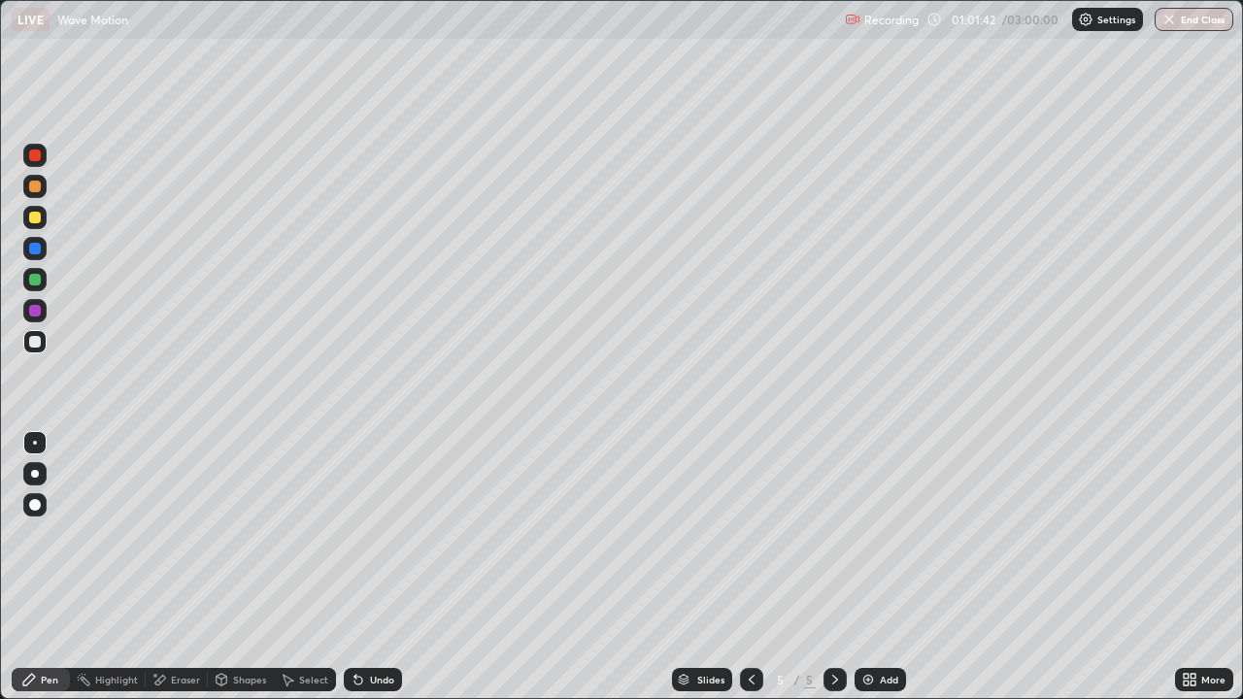
click at [371, 567] on div "Undo" at bounding box center [373, 679] width 58 height 23
click at [884, 567] on div "Add" at bounding box center [889, 680] width 18 height 10
click at [370, 567] on div "Undo" at bounding box center [382, 680] width 24 height 10
click at [373, 567] on div "Undo" at bounding box center [382, 680] width 24 height 10
click at [371, 567] on div "Undo" at bounding box center [382, 680] width 24 height 10
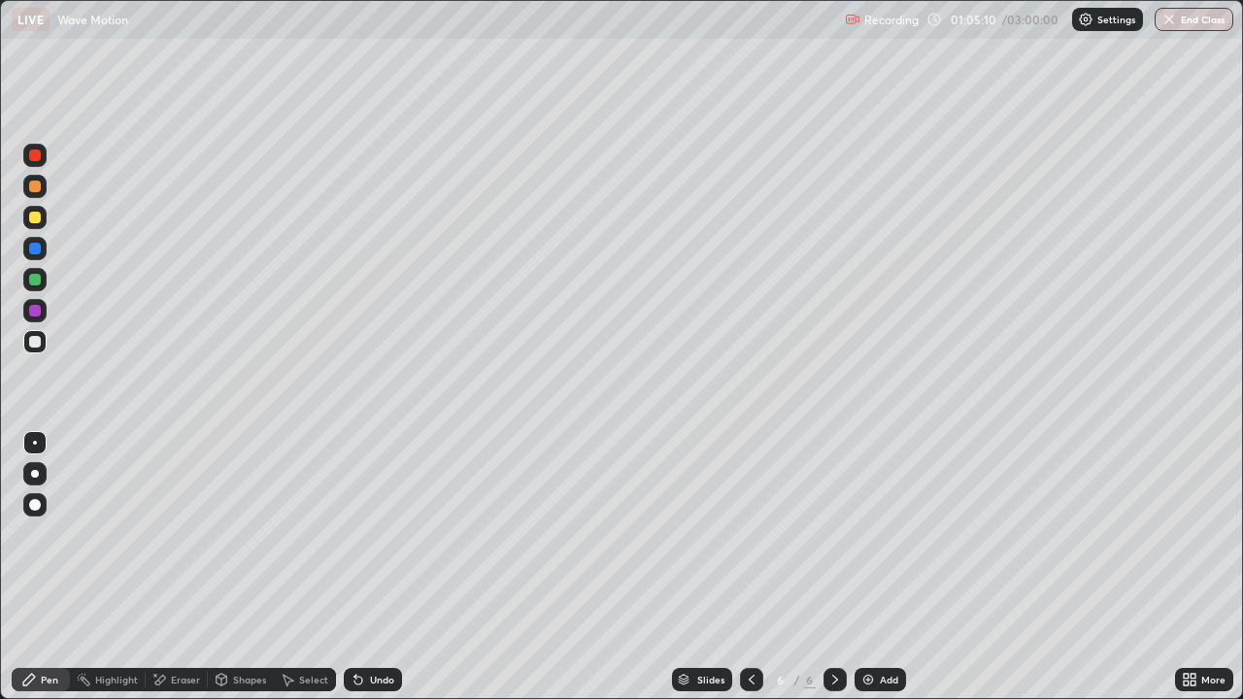
click at [365, 567] on div "Undo" at bounding box center [373, 679] width 58 height 23
click at [379, 567] on div "Undo" at bounding box center [373, 679] width 58 height 23
click at [365, 567] on div "Undo" at bounding box center [373, 679] width 58 height 23
click at [371, 567] on div "Undo" at bounding box center [382, 680] width 24 height 10
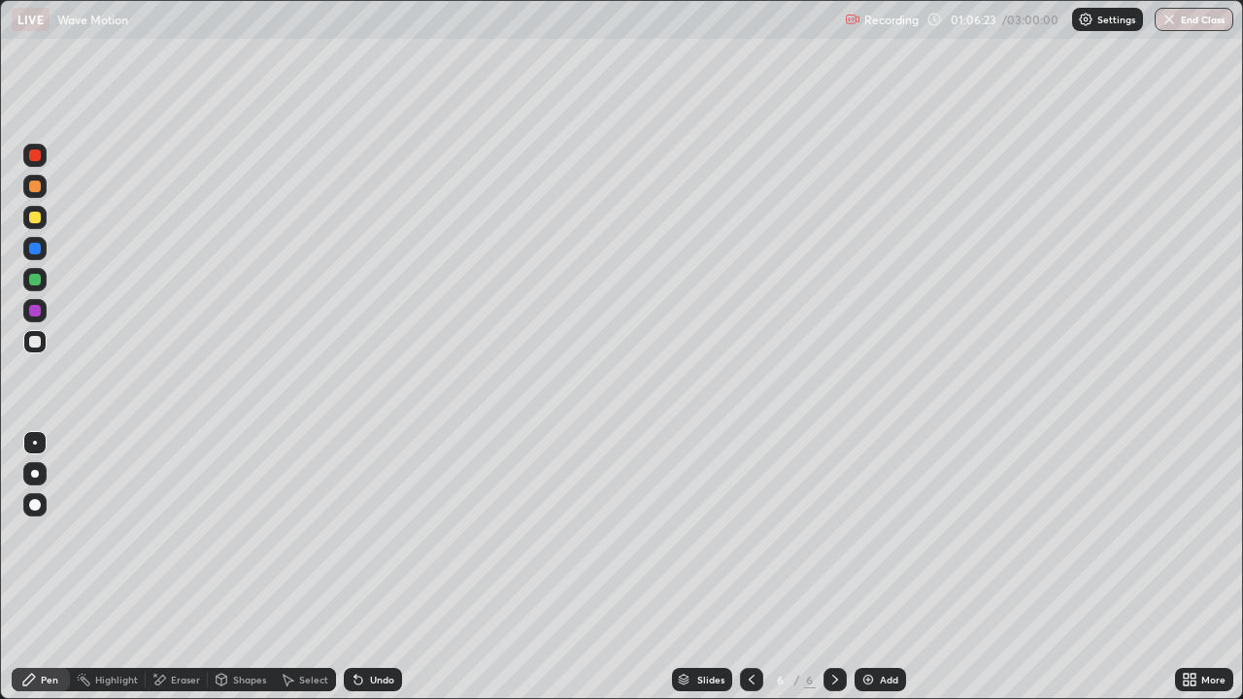
click at [365, 567] on div "Undo" at bounding box center [373, 679] width 58 height 23
click at [370, 567] on div "Undo" at bounding box center [382, 680] width 24 height 10
click at [383, 567] on div "Undo" at bounding box center [373, 679] width 58 height 23
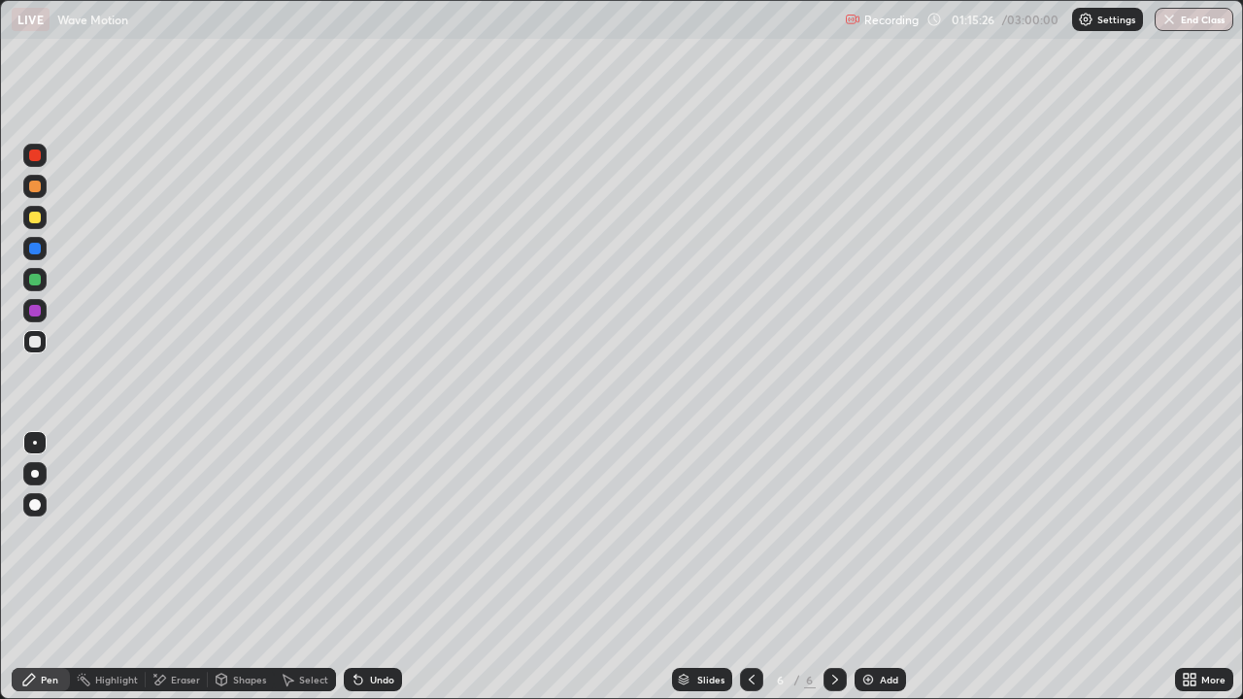
click at [889, 567] on div "Add" at bounding box center [889, 680] width 18 height 10
click at [183, 567] on div "Eraser" at bounding box center [185, 680] width 29 height 10
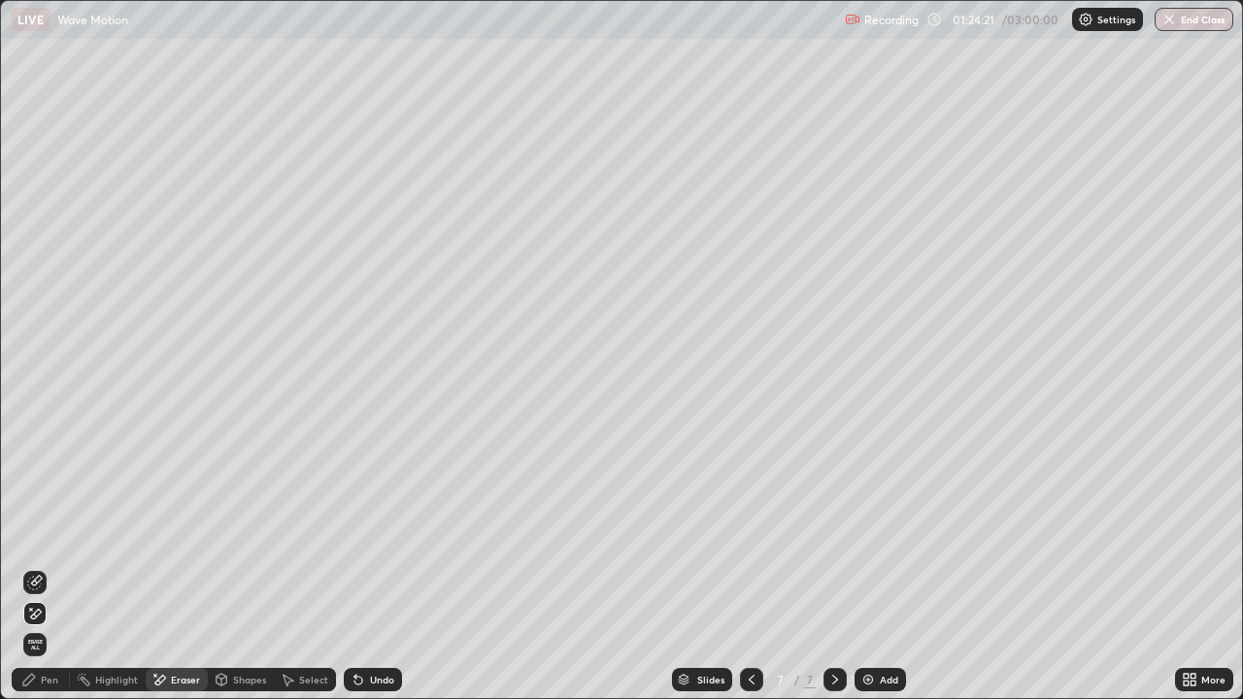
click at [47, 567] on div "Pen" at bounding box center [49, 680] width 17 height 10
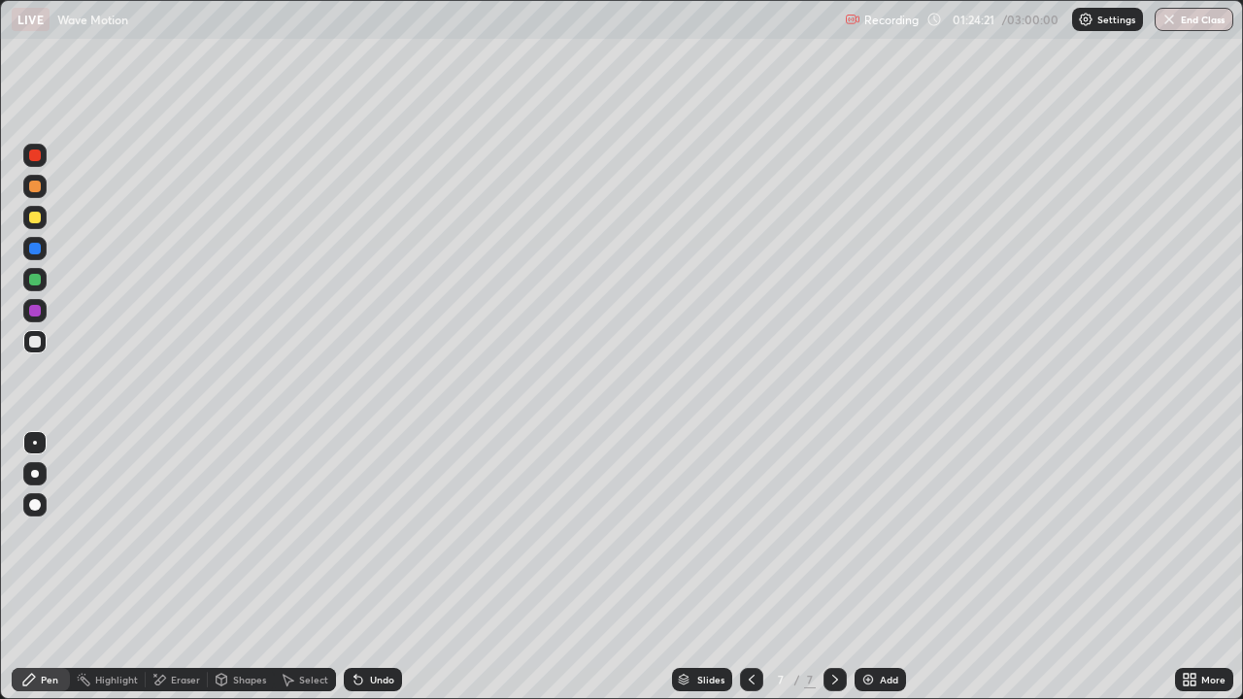
click at [47, 567] on div "Pen" at bounding box center [49, 680] width 17 height 10
click at [366, 567] on div "Undo" at bounding box center [373, 679] width 58 height 23
click at [354, 567] on icon at bounding box center [358, 681] width 8 height 8
click at [378, 567] on div "Undo" at bounding box center [382, 680] width 24 height 10
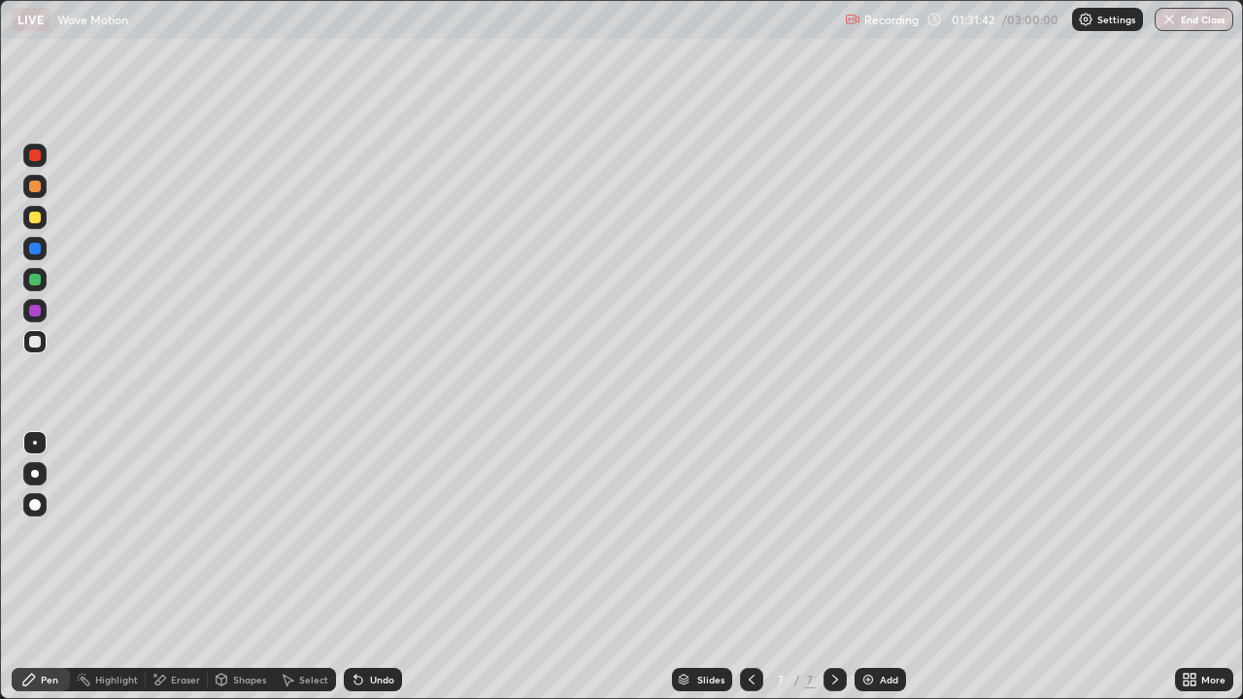
click at [370, 567] on div "Undo" at bounding box center [382, 680] width 24 height 10
click at [372, 567] on div "Undo" at bounding box center [373, 679] width 58 height 23
click at [365, 567] on div "Undo" at bounding box center [373, 679] width 58 height 23
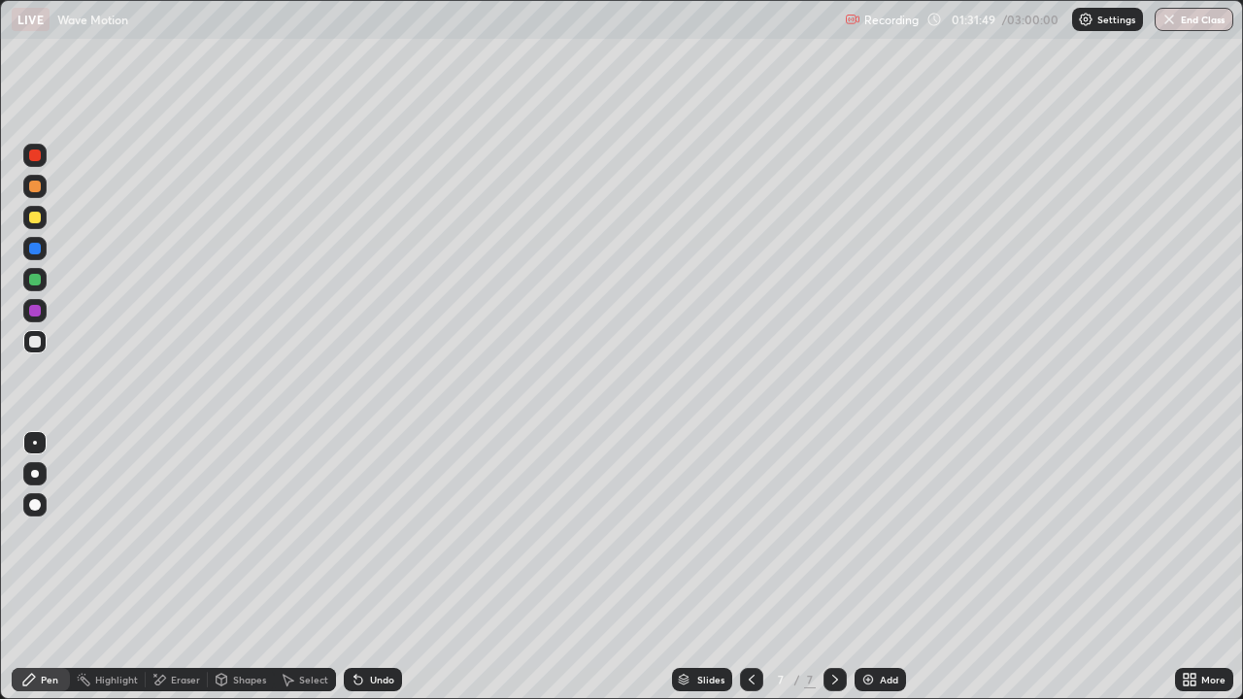
click at [889, 567] on div "Add" at bounding box center [889, 680] width 18 height 10
click at [377, 567] on div "Undo" at bounding box center [373, 679] width 58 height 23
click at [369, 567] on div "Undo" at bounding box center [373, 679] width 58 height 23
click at [364, 567] on div "Undo" at bounding box center [373, 679] width 58 height 23
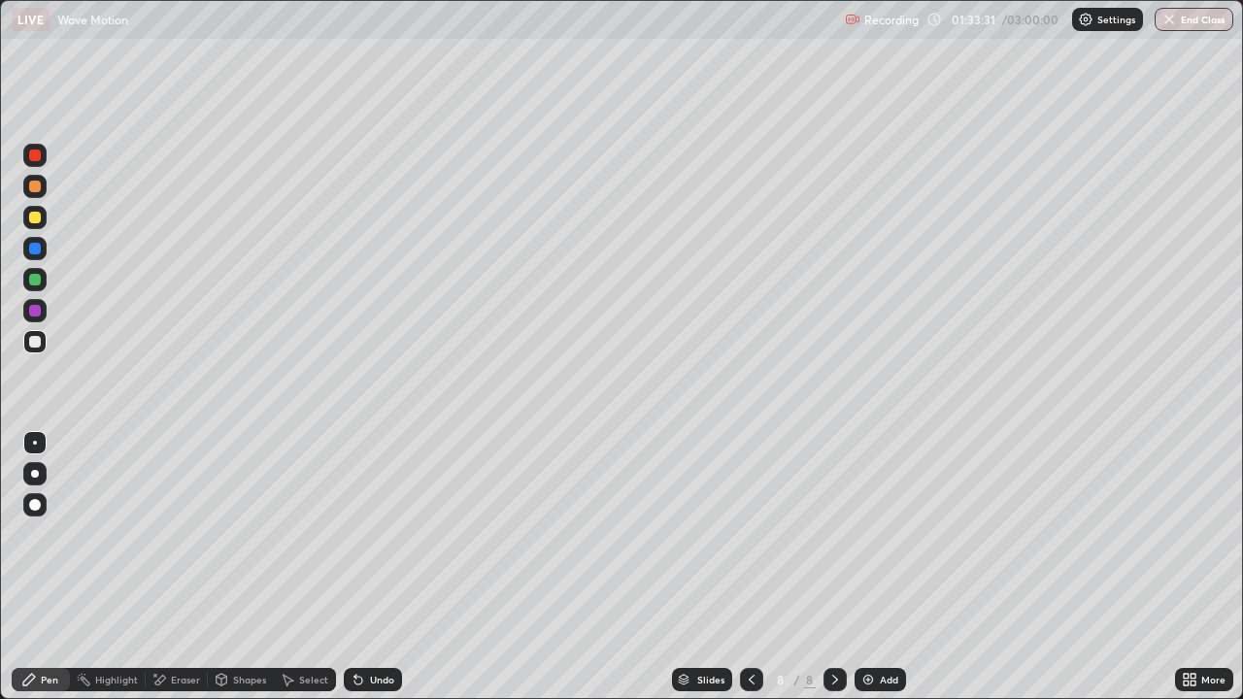
click at [366, 567] on div "Undo" at bounding box center [373, 679] width 58 height 23
click at [358, 567] on icon at bounding box center [358, 680] width 16 height 16
click at [380, 567] on div "Undo" at bounding box center [382, 680] width 24 height 10
click at [387, 567] on div "Undo" at bounding box center [373, 679] width 58 height 23
click at [395, 567] on div "Undo" at bounding box center [373, 679] width 58 height 23
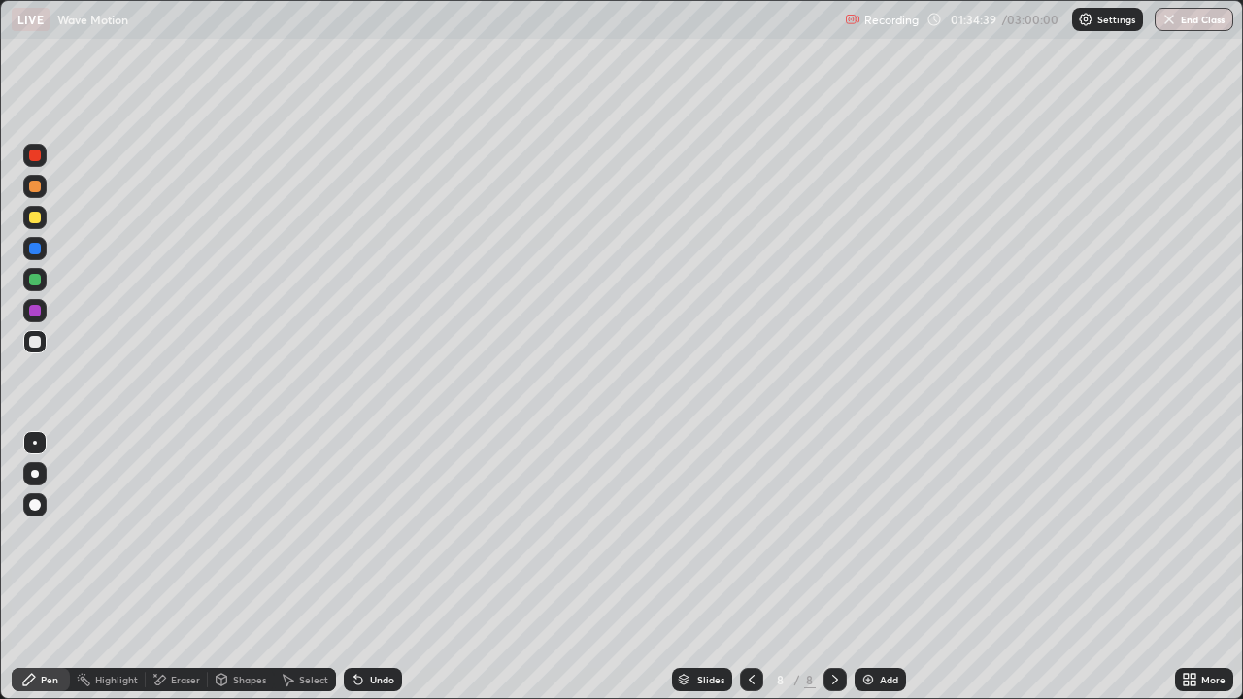
click at [750, 567] on icon at bounding box center [752, 680] width 16 height 16
click at [823, 567] on div at bounding box center [834, 679] width 23 height 23
click at [886, 567] on div "Add" at bounding box center [889, 680] width 18 height 10
click at [354, 567] on icon at bounding box center [358, 681] width 8 height 8
click at [354, 567] on div "Undo" at bounding box center [369, 679] width 66 height 39
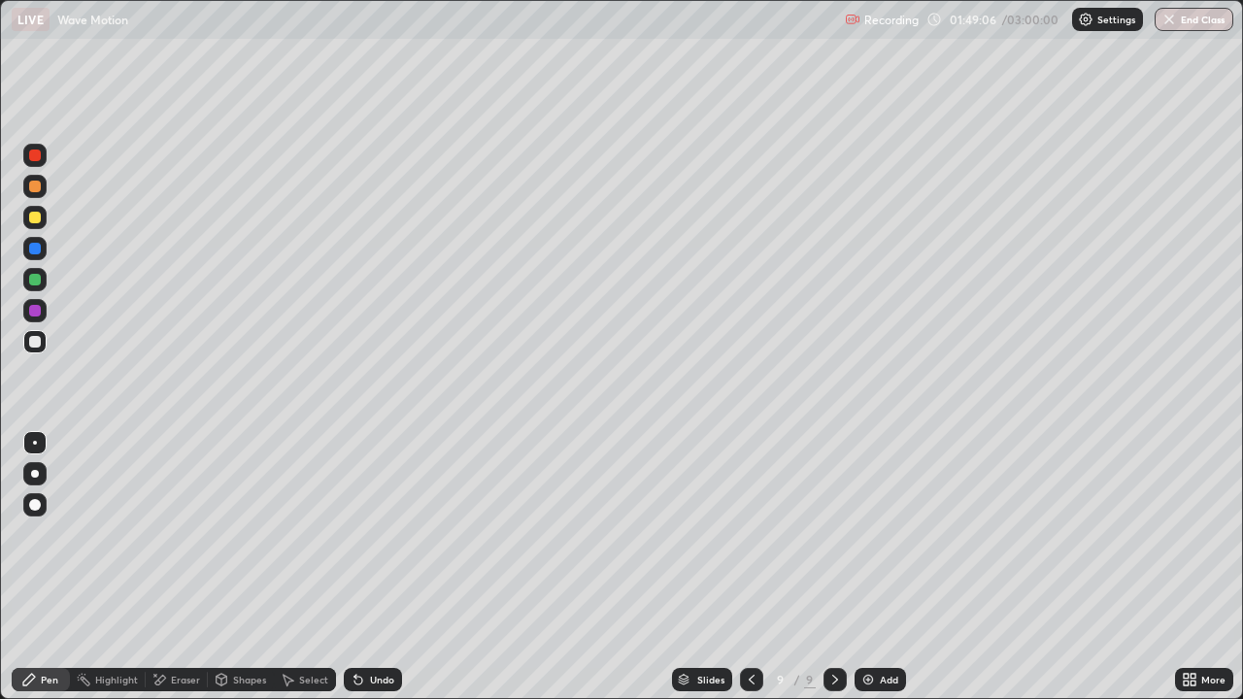
click at [373, 567] on div "Undo" at bounding box center [373, 679] width 58 height 23
click at [370, 567] on div "Undo" at bounding box center [382, 680] width 24 height 10
click at [365, 567] on div "Undo" at bounding box center [373, 679] width 58 height 23
click at [358, 567] on icon at bounding box center [358, 681] width 8 height 8
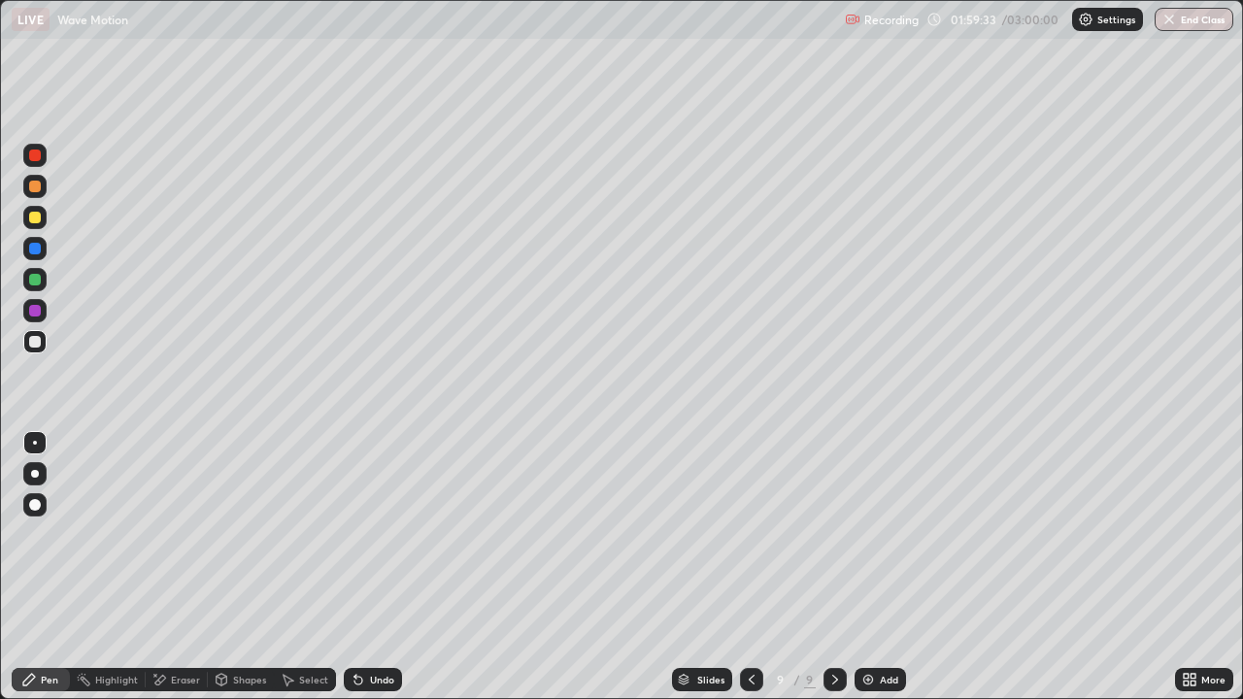
click at [359, 567] on icon at bounding box center [358, 680] width 16 height 16
click at [355, 567] on icon at bounding box center [358, 681] width 8 height 8
click at [358, 567] on icon at bounding box center [358, 680] width 16 height 16
click at [355, 567] on icon at bounding box center [358, 681] width 8 height 8
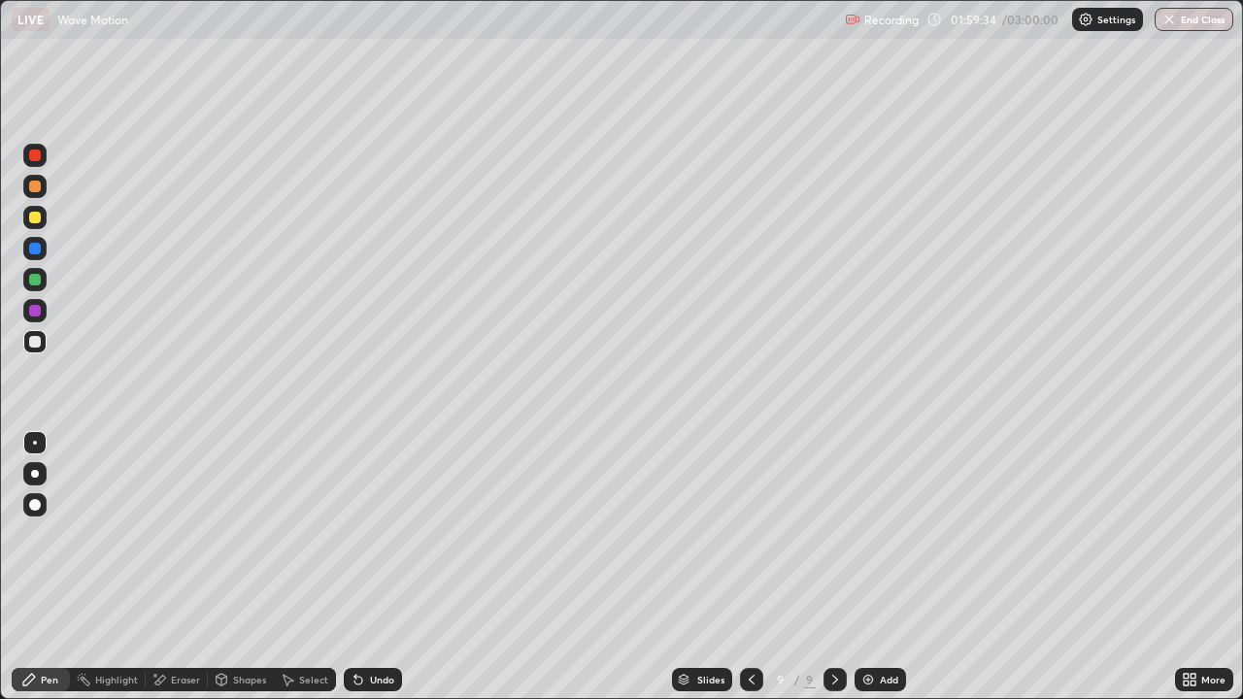
click at [361, 567] on icon at bounding box center [358, 680] width 16 height 16
click at [363, 567] on div "Undo" at bounding box center [373, 679] width 58 height 23
click at [362, 567] on div "Undo" at bounding box center [373, 679] width 58 height 23
click at [354, 567] on icon at bounding box center [355, 676] width 2 height 2
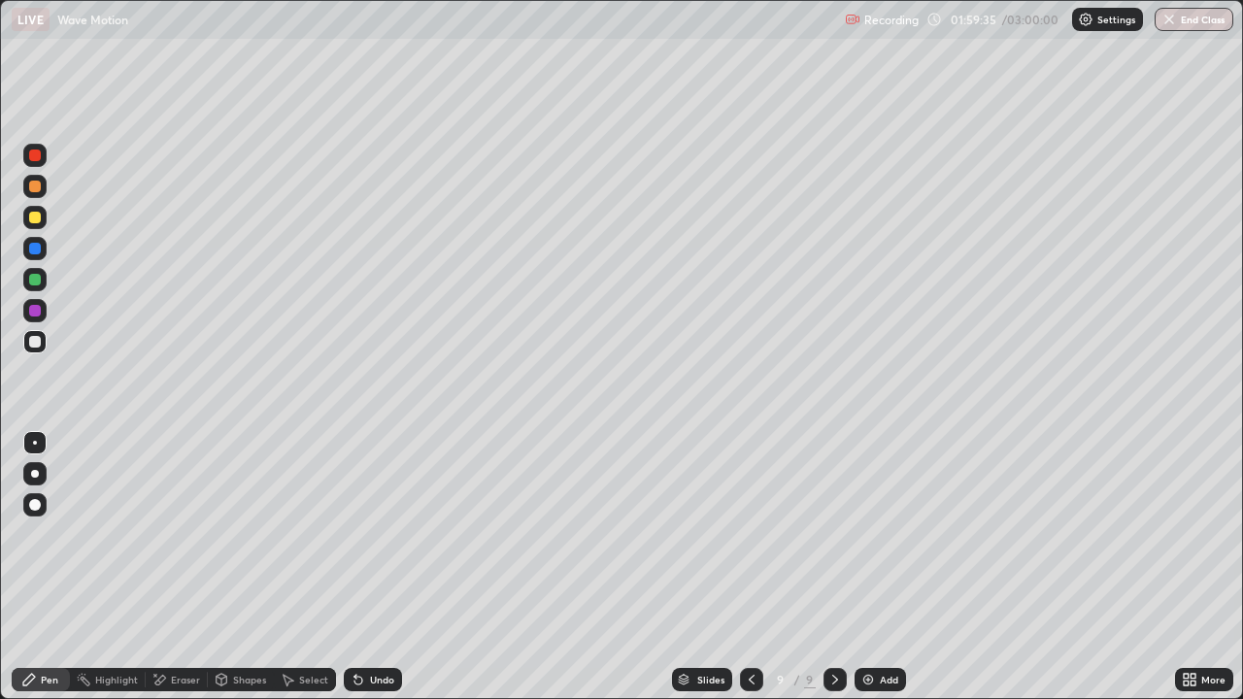
click at [354, 567] on icon at bounding box center [355, 676] width 2 height 2
click at [370, 567] on div "Undo" at bounding box center [382, 680] width 24 height 10
